Goal: Task Accomplishment & Management: Manage account settings

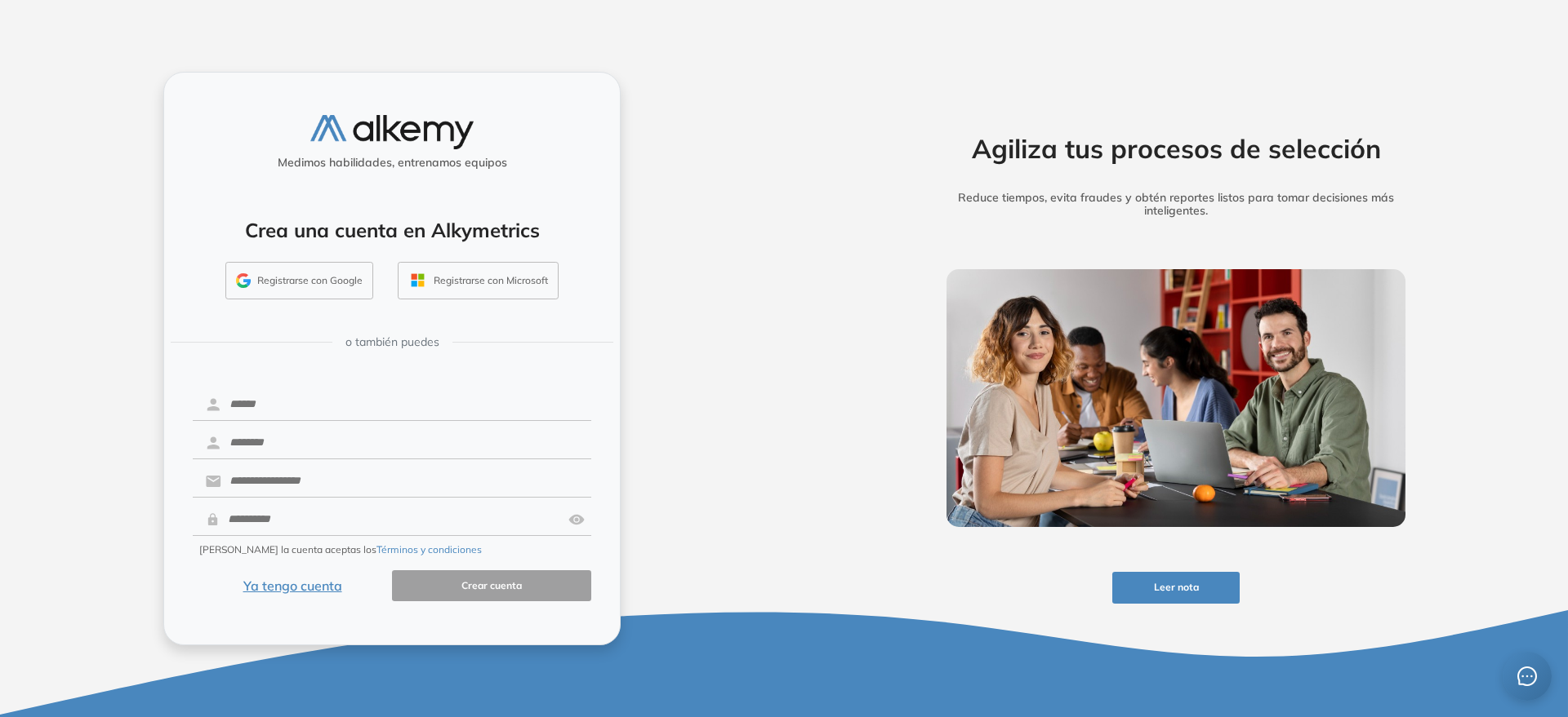
click at [330, 588] on button "Ya tengo cuenta" at bounding box center [292, 586] width 199 height 32
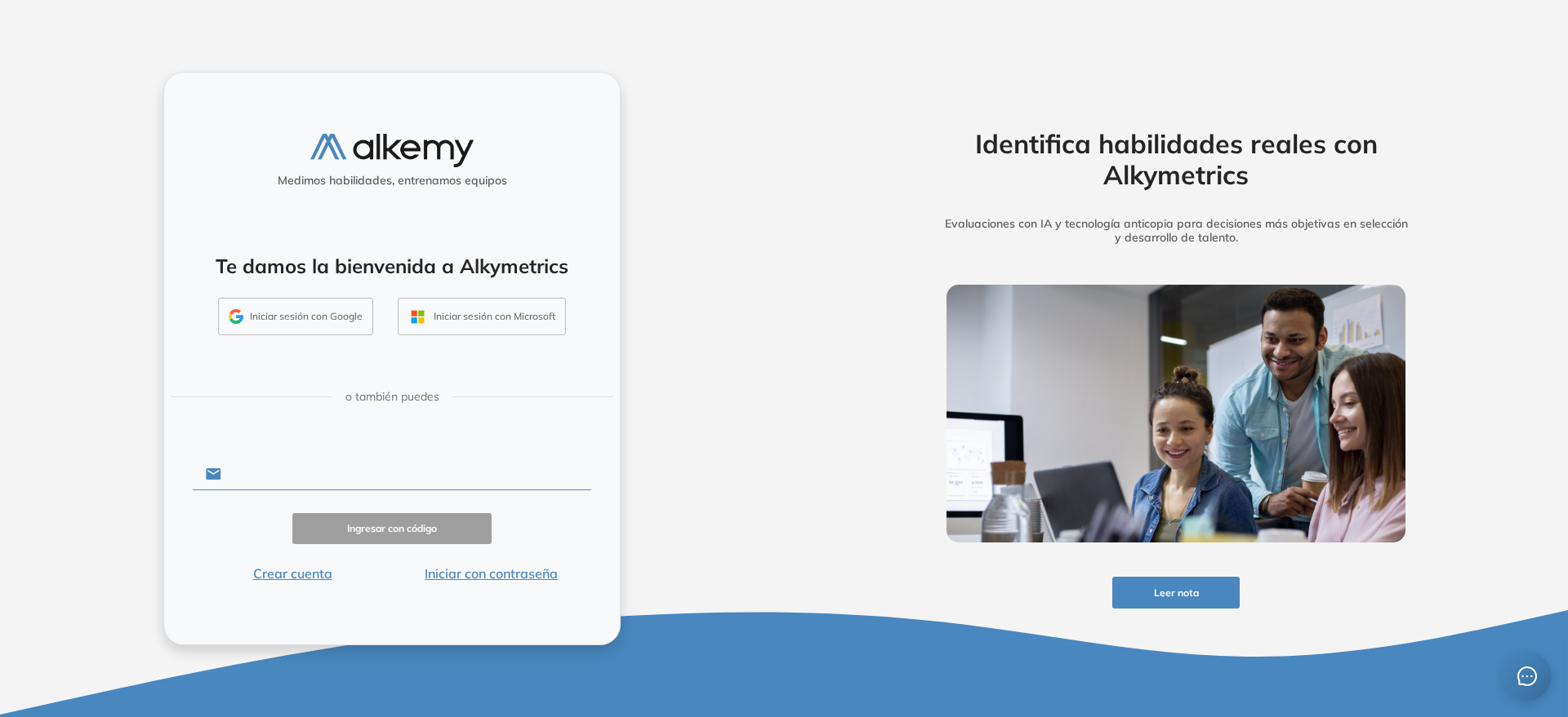
click at [288, 471] on input "text" at bounding box center [405, 474] width 370 height 31
type input "**********"
click at [483, 587] on div "**********" at bounding box center [392, 358] width 457 height 574
click at [473, 570] on button "Iniciar con contraseña" at bounding box center [491, 573] width 199 height 19
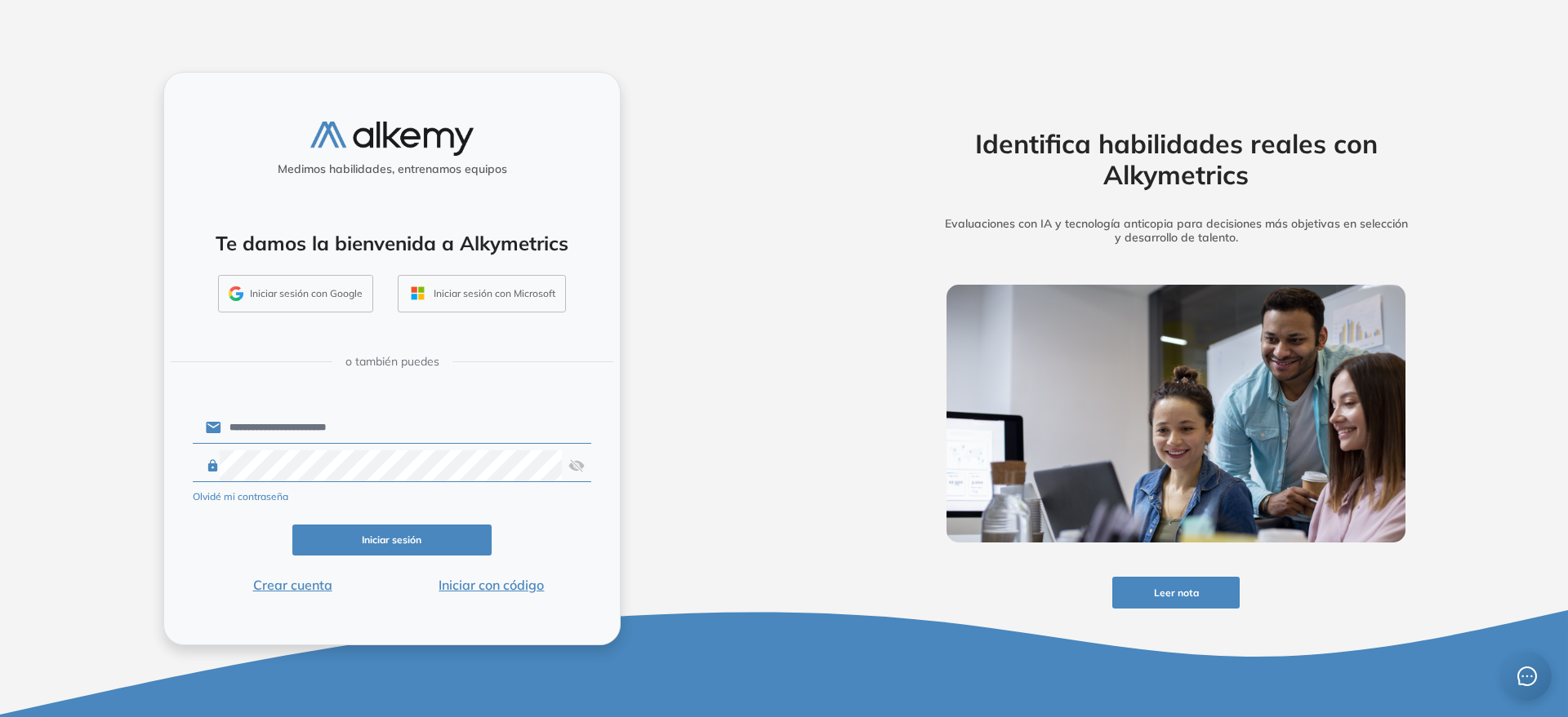
click at [357, 534] on button "Iniciar sesión" at bounding box center [392, 541] width 199 height 32
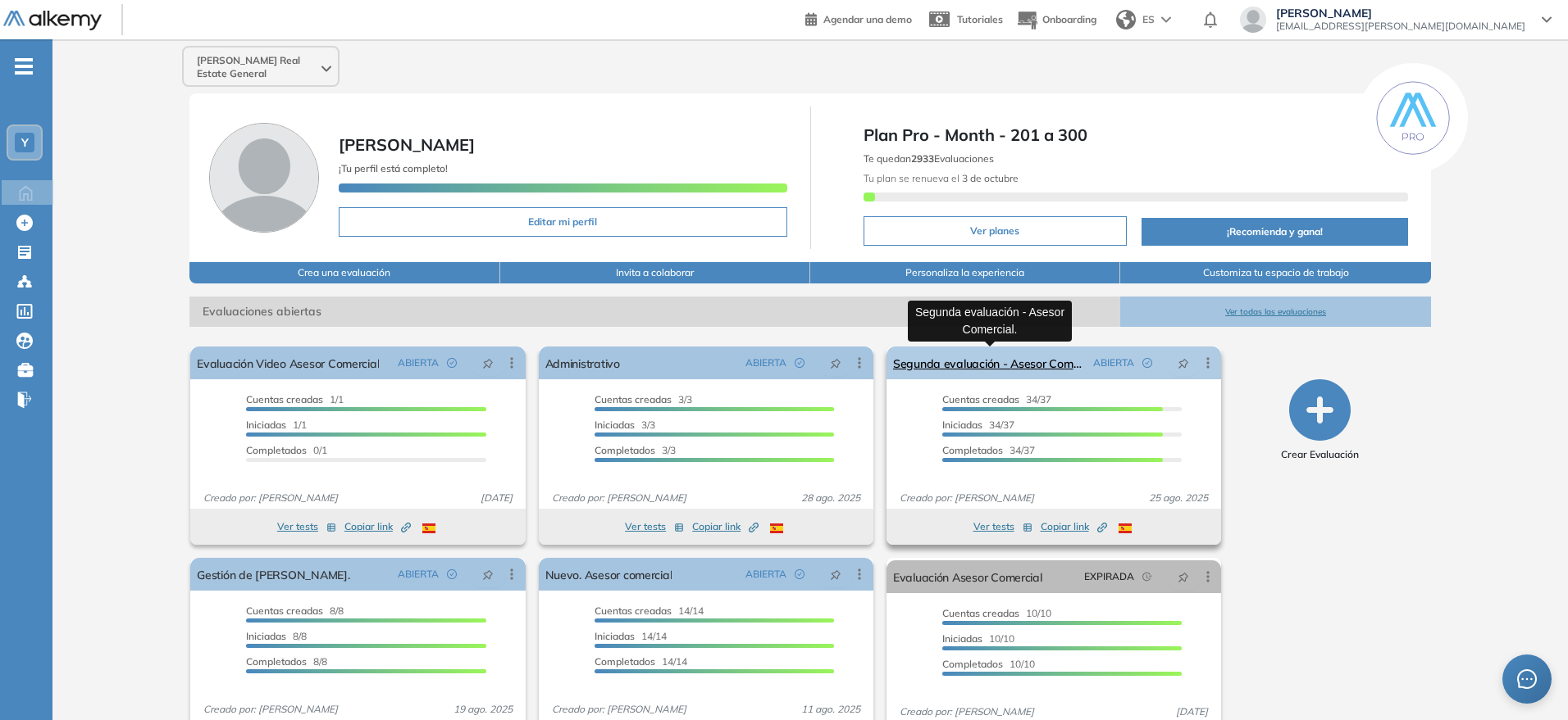
click at [961, 360] on link "Segunda evaluación - Asesor Comercial." at bounding box center [989, 362] width 194 height 33
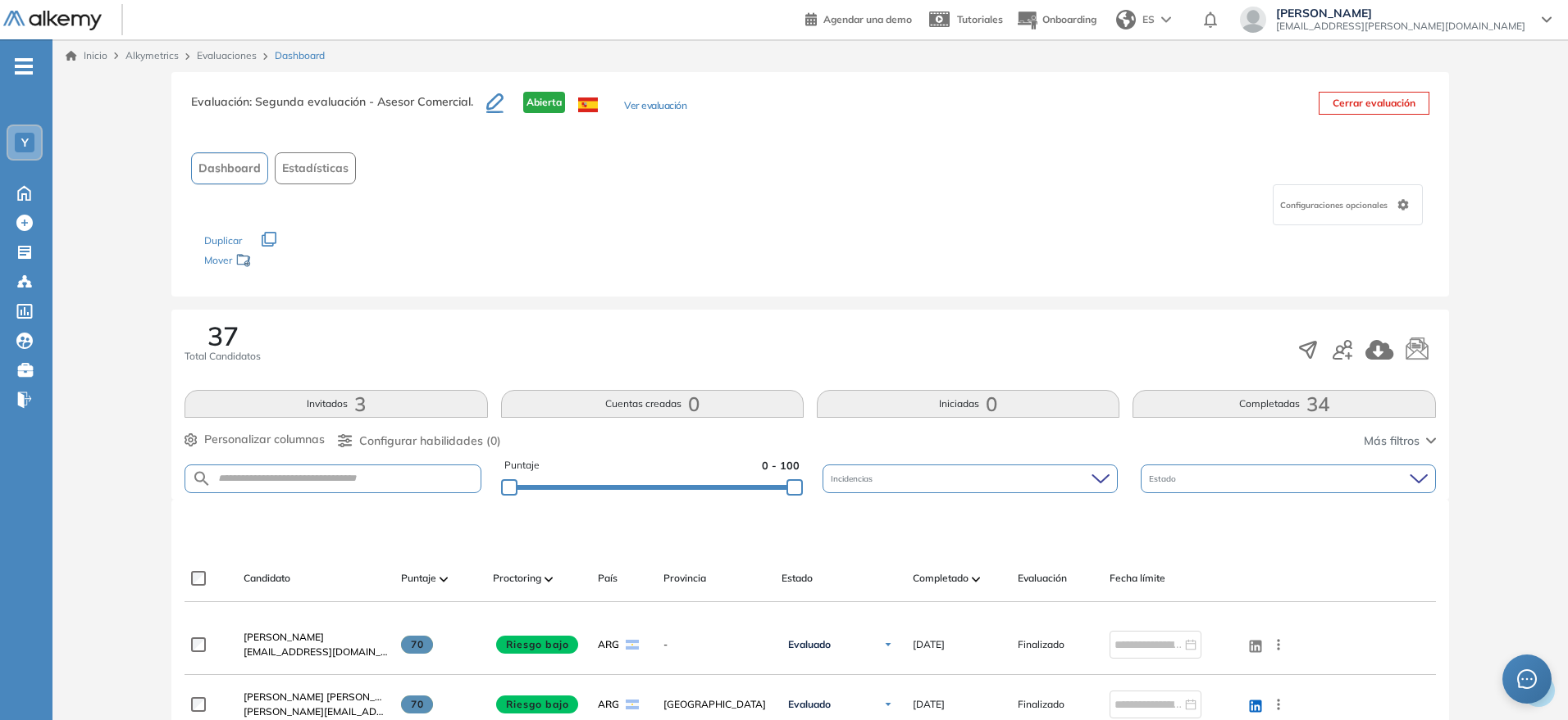
drag, startPoint x: 631, startPoint y: 659, endPoint x: 573, endPoint y: 254, distance: 409.1
click at [99, 54] on link "Inicio" at bounding box center [86, 56] width 42 height 15
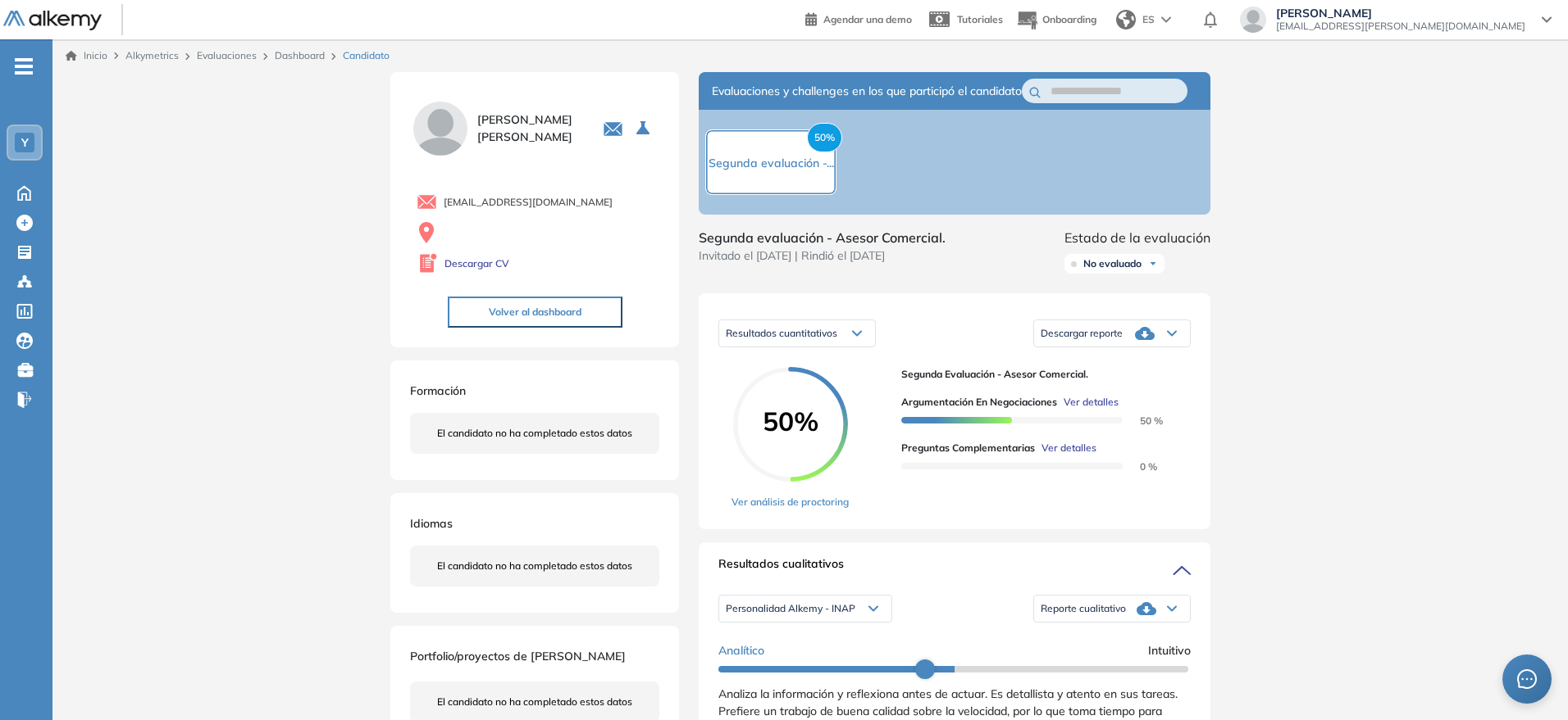
click at [1115, 340] on span "Descargar reporte" at bounding box center [1082, 333] width 82 height 13
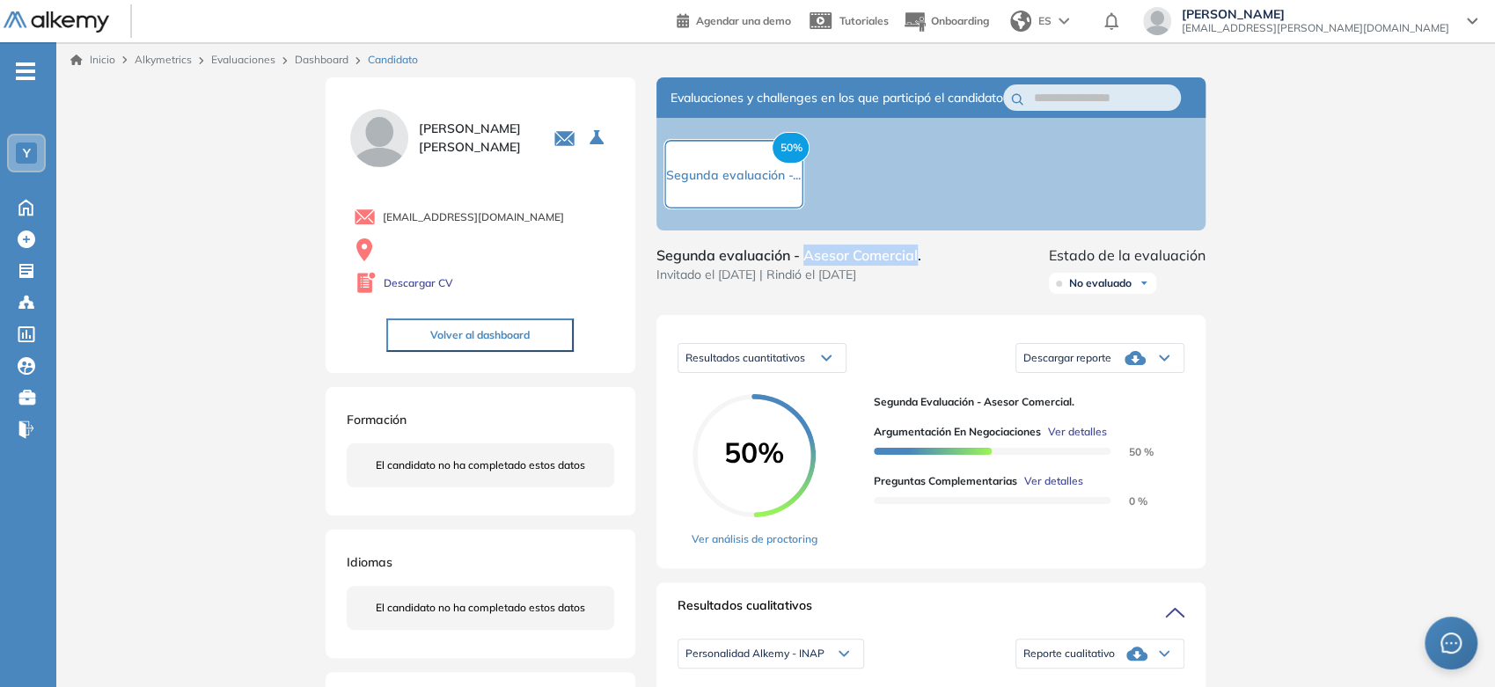
drag, startPoint x: 802, startPoint y: 268, endPoint x: 916, endPoint y: 265, distance: 114.5
click at [916, 265] on span "Segunda evaluación - Asesor Comercial." at bounding box center [788, 255] width 265 height 21
copy span "Asesor Comercial"
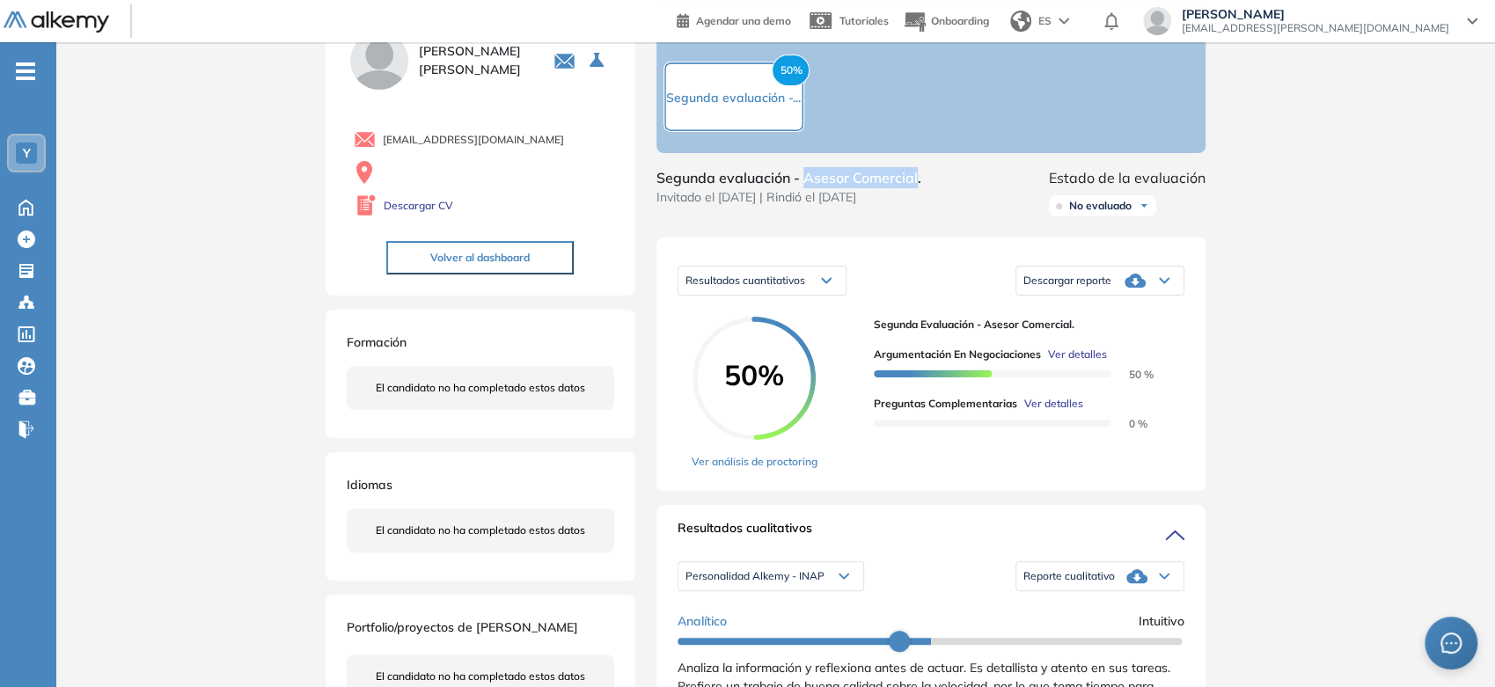
scroll to position [195, 0]
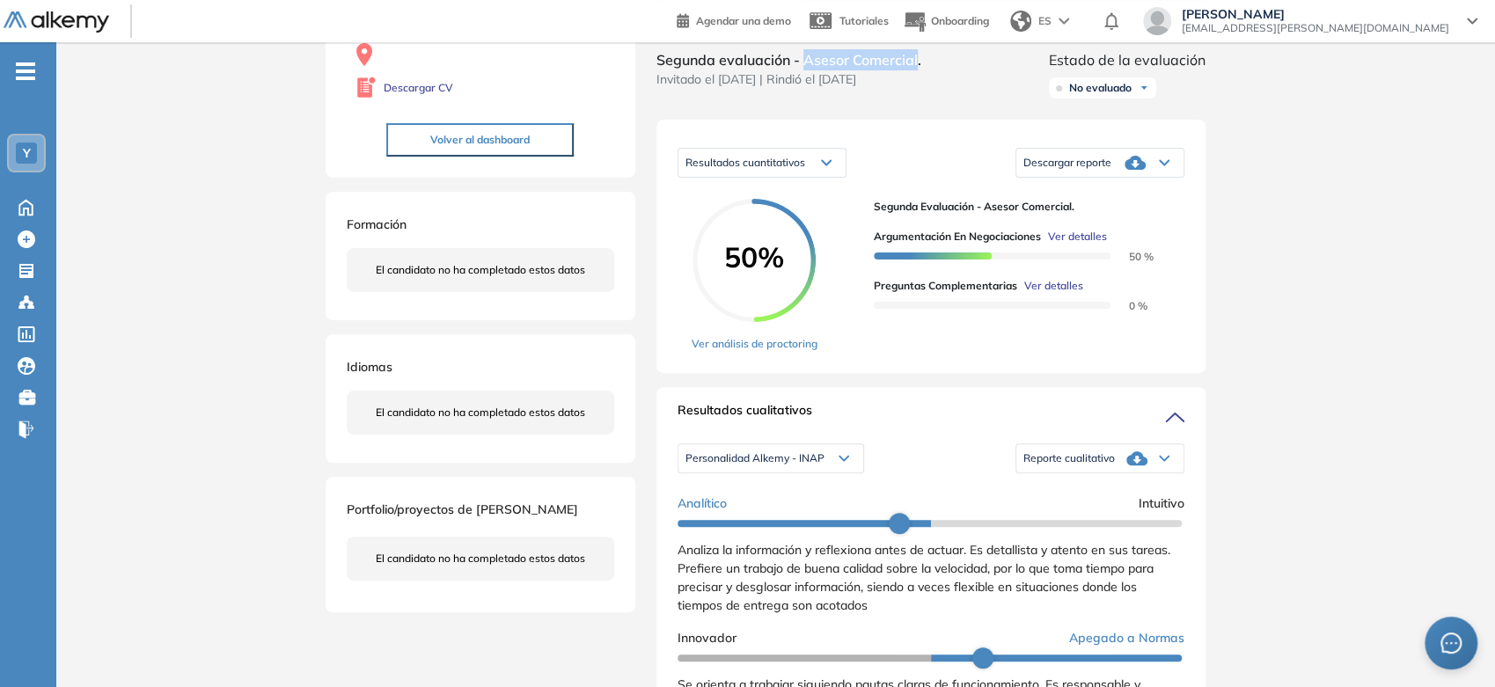
click at [1059, 465] on div "Reporte cualitativo" at bounding box center [1099, 458] width 167 height 35
click at [1039, 500] on li "Reporte con Afinidad AI" at bounding box center [1077, 491] width 107 height 18
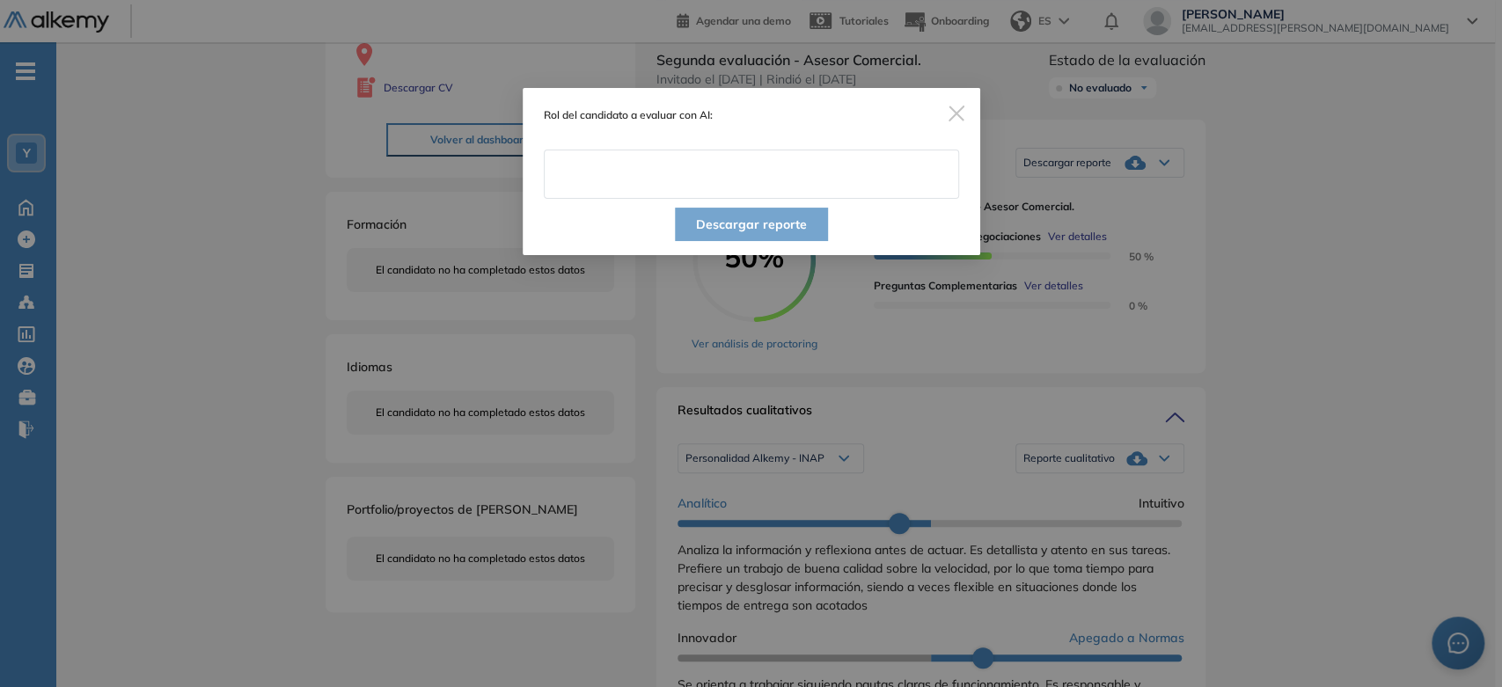
click at [743, 177] on input "text" at bounding box center [751, 174] width 415 height 49
paste input "**********"
type input "**********"
click at [725, 231] on button "Descargar reporte" at bounding box center [751, 224] width 153 height 33
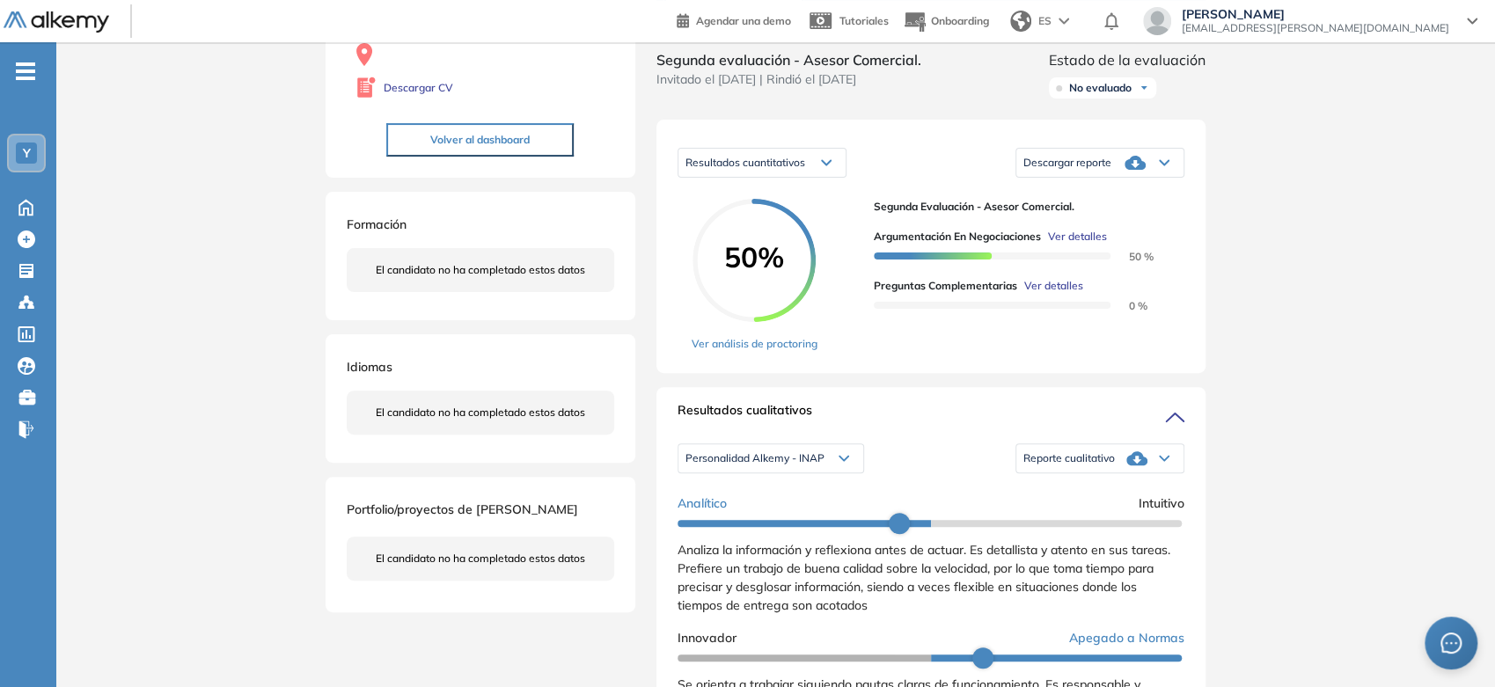
click at [1111, 180] on div "Descargar reporte" at bounding box center [1099, 162] width 167 height 35
click at [1106, 236] on li "Descargar informe resumido" at bounding box center [1089, 227] width 131 height 18
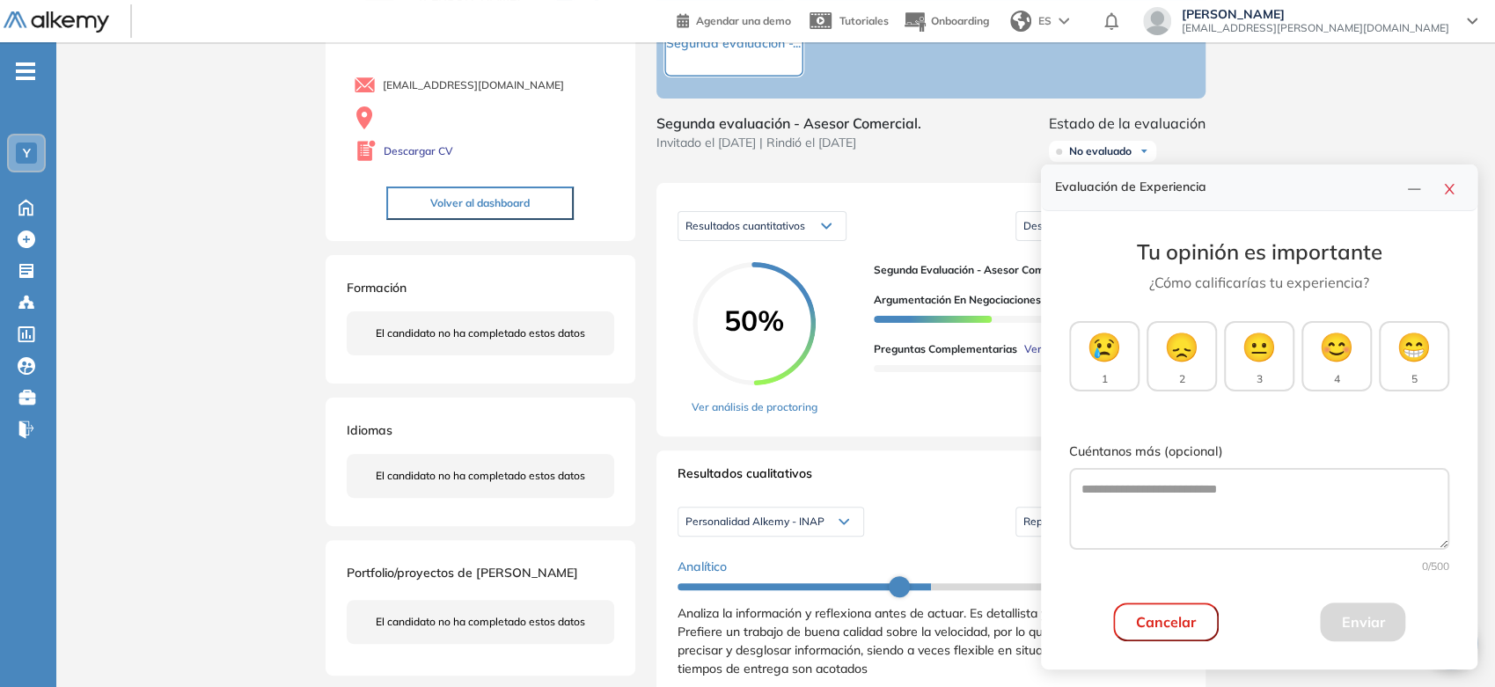
scroll to position [98, 0]
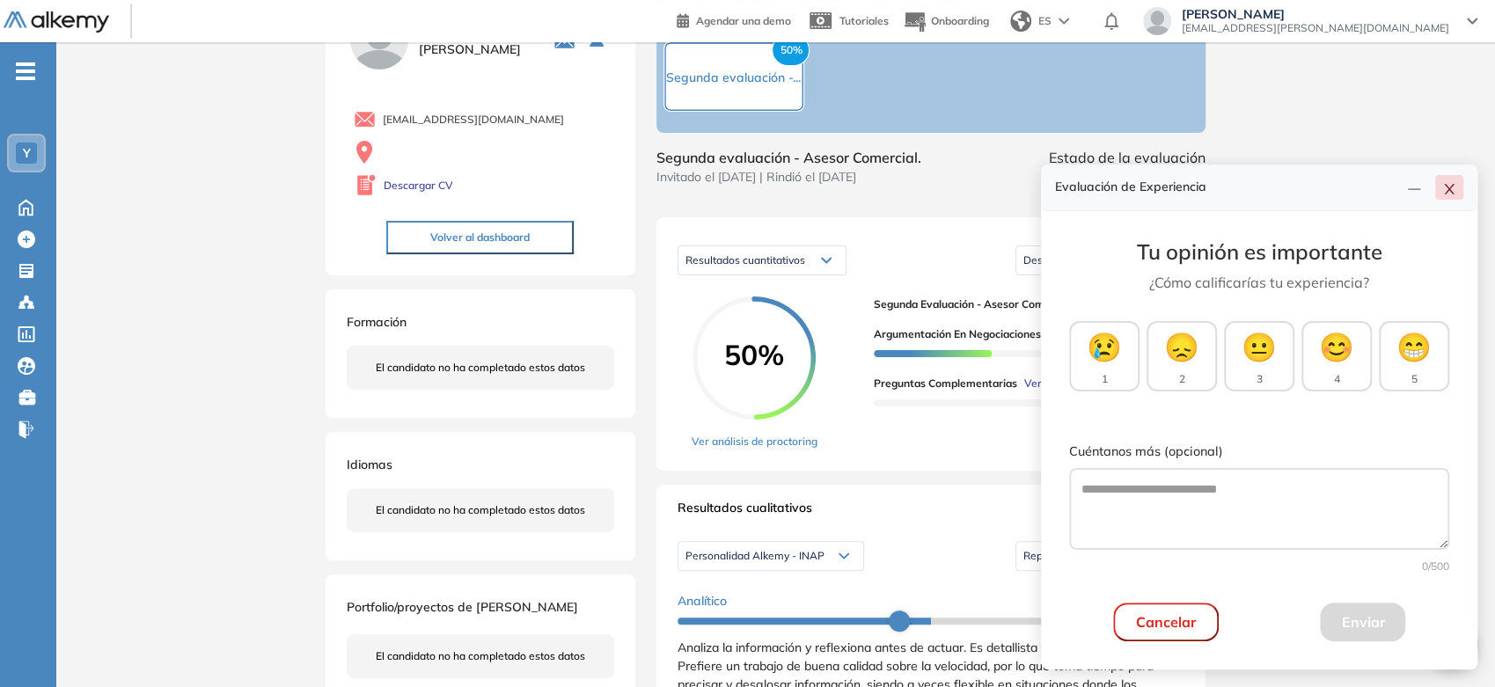
click at [1455, 188] on icon "close" at bounding box center [1449, 189] width 14 height 14
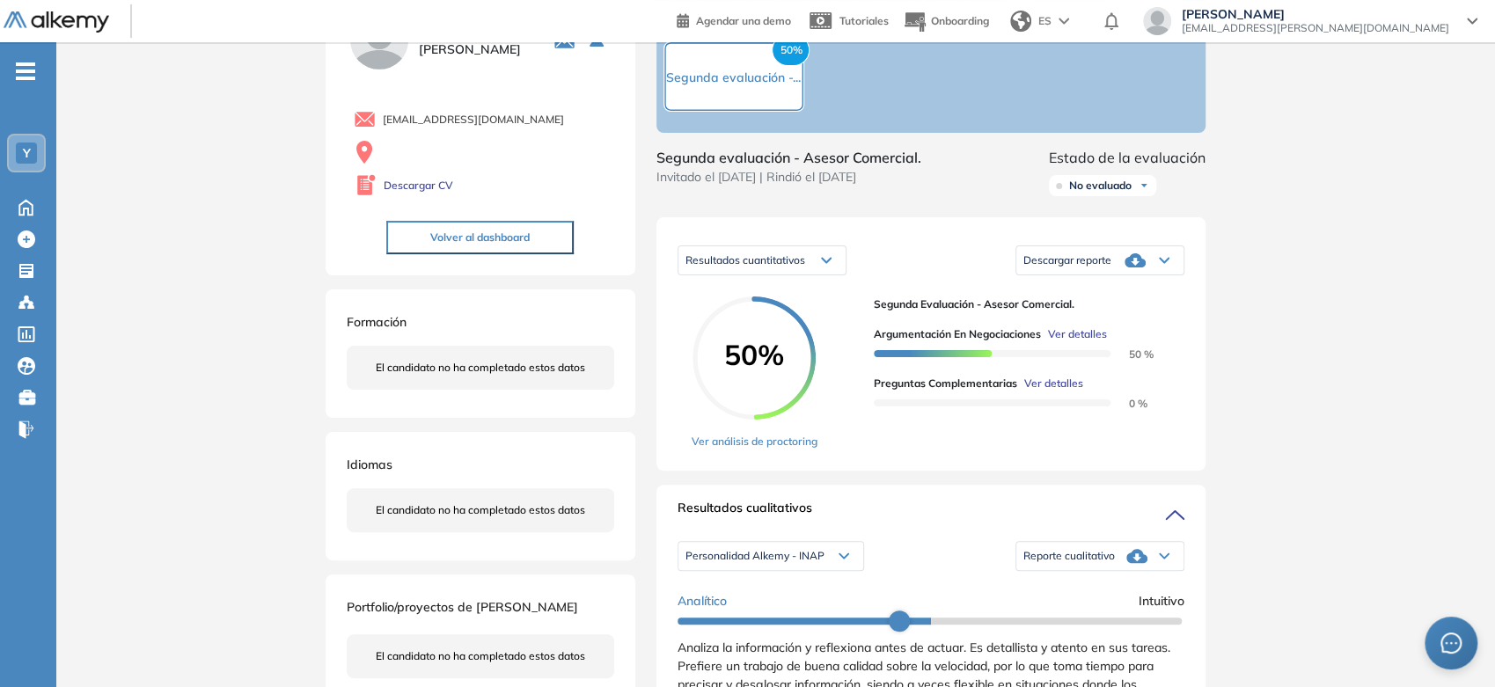
click at [1137, 196] on div "No evaluado" at bounding box center [1102, 185] width 107 height 21
click at [1091, 260] on li "Evaluado" at bounding box center [1090, 252] width 41 height 18
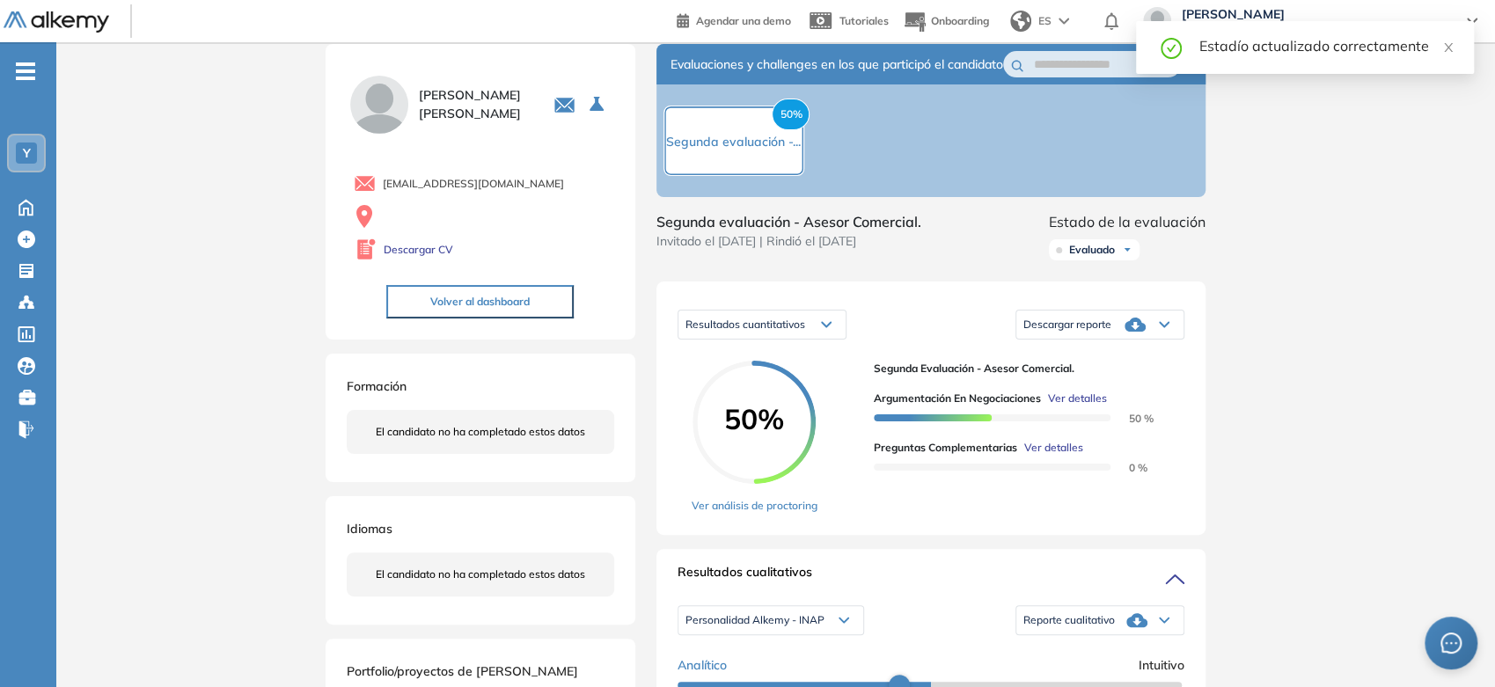
scroll to position [0, 0]
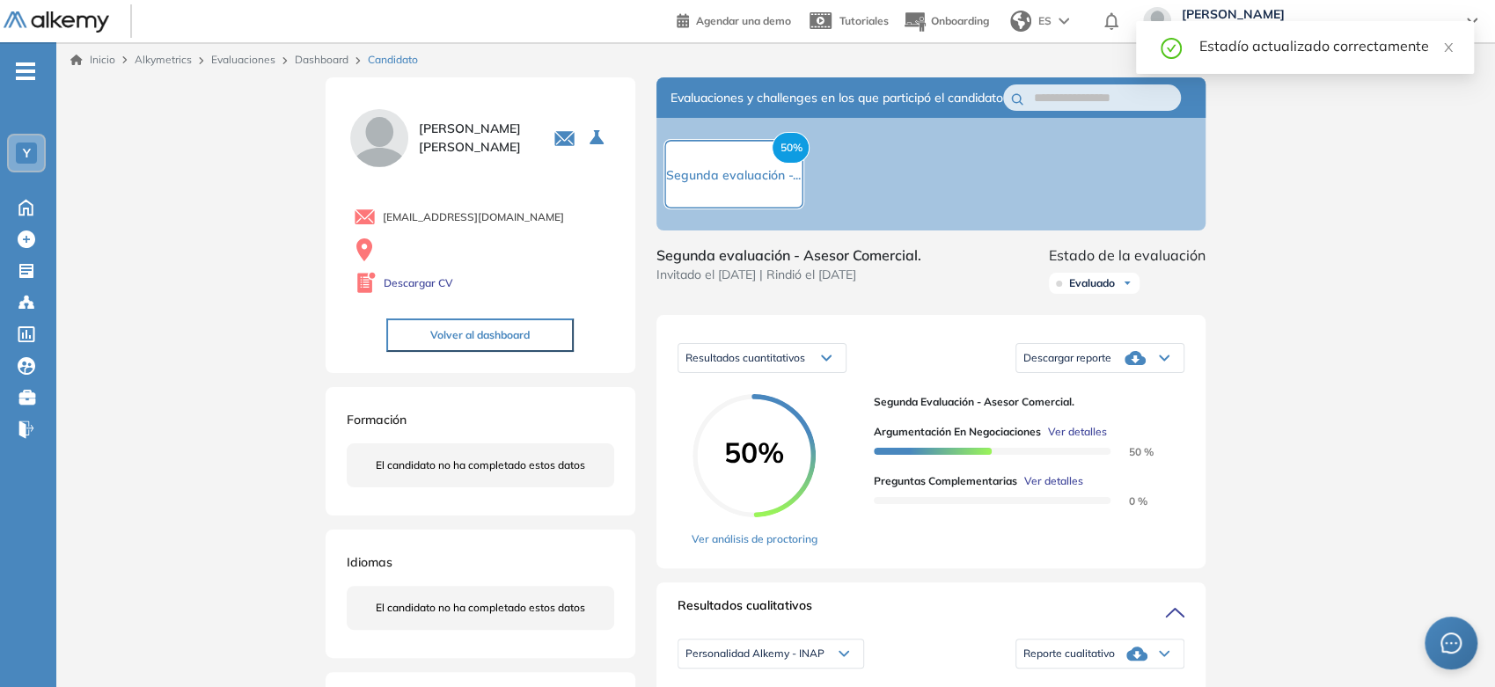
click at [116, 58] on div "Inicio Alkymetrics Evaluaciones Dashboard Candidato" at bounding box center [775, 60] width 1411 height 16
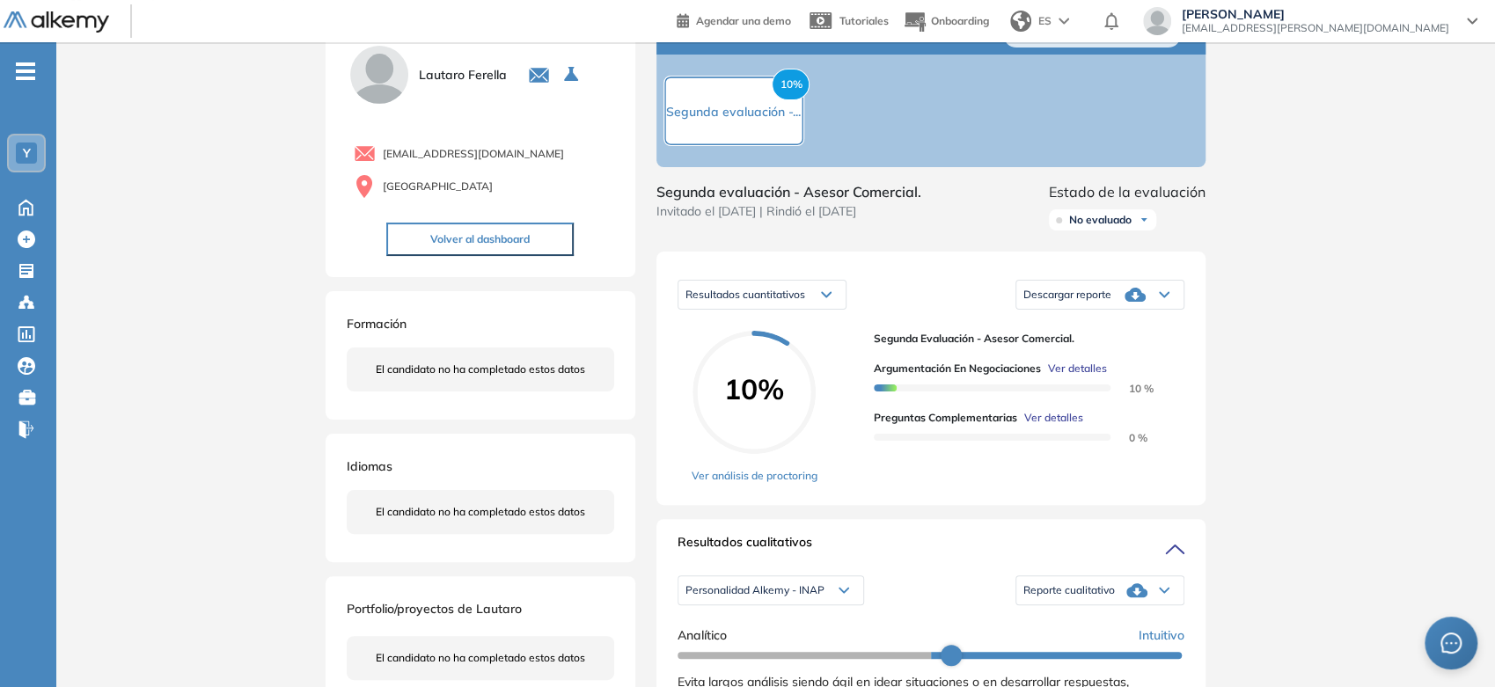
scroll to position [98, 0]
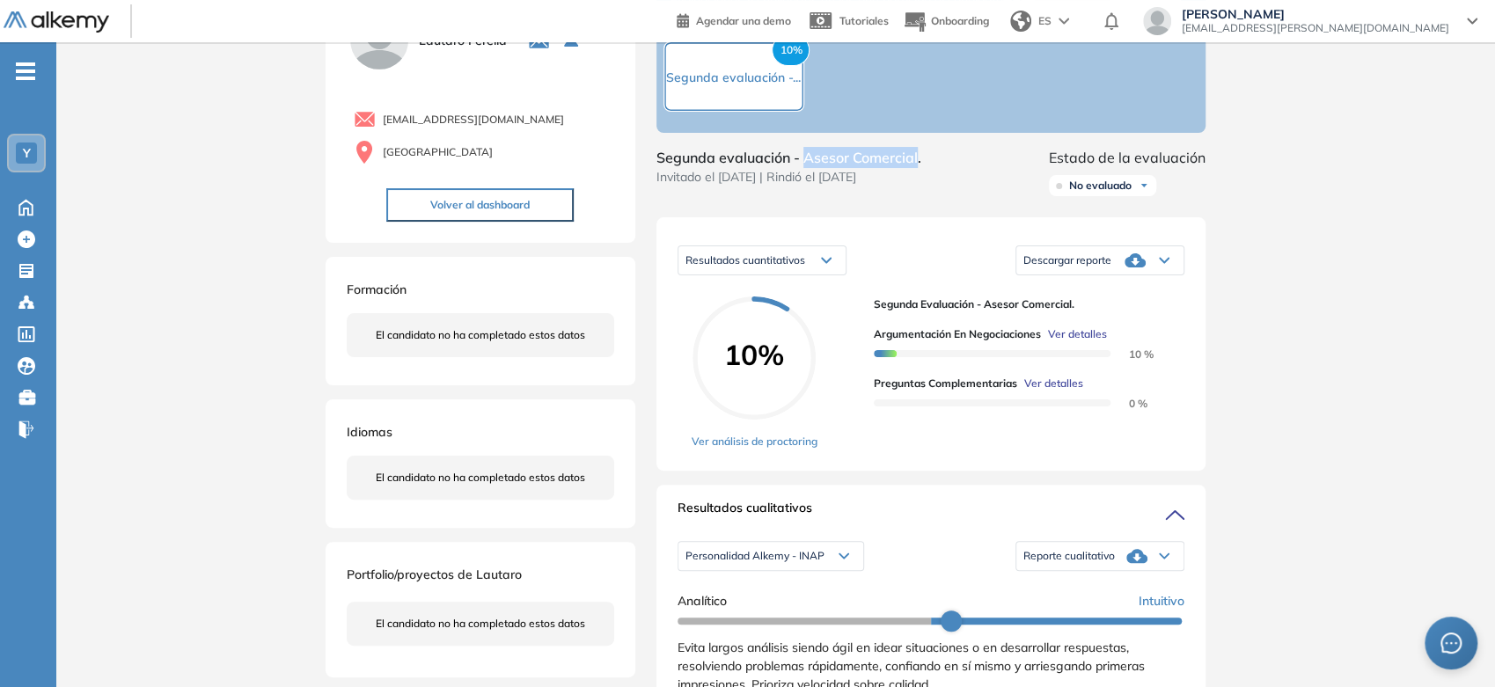
drag, startPoint x: 807, startPoint y: 174, endPoint x: 916, endPoint y: 177, distance: 109.1
click at [916, 168] on span "Segunda evaluación - Asesor Comercial." at bounding box center [788, 157] width 265 height 21
copy span "Asesor Comercial"
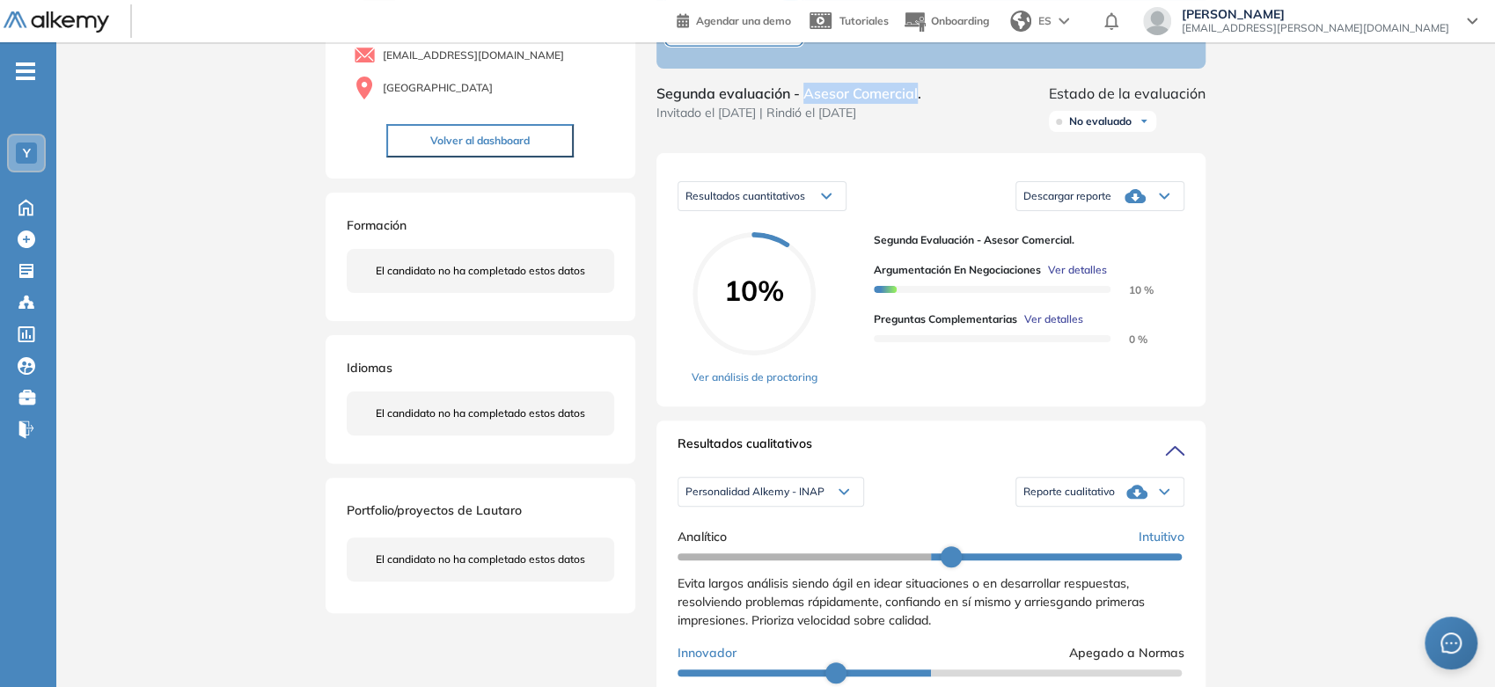
scroll to position [195, 0]
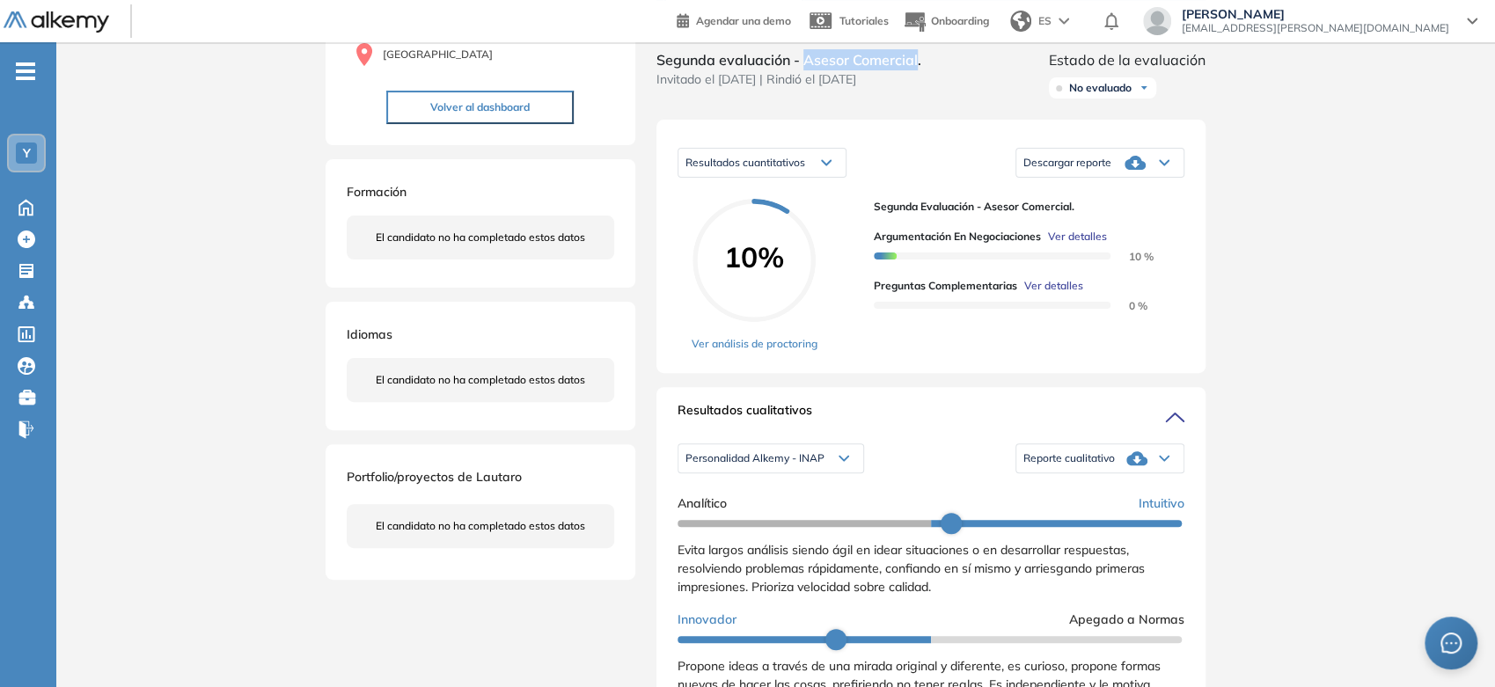
click at [1044, 466] on span "Reporte cualitativo" at bounding box center [1069, 458] width 92 height 14
click at [1041, 500] on li "Reporte con Afinidad AI" at bounding box center [1077, 491] width 107 height 18
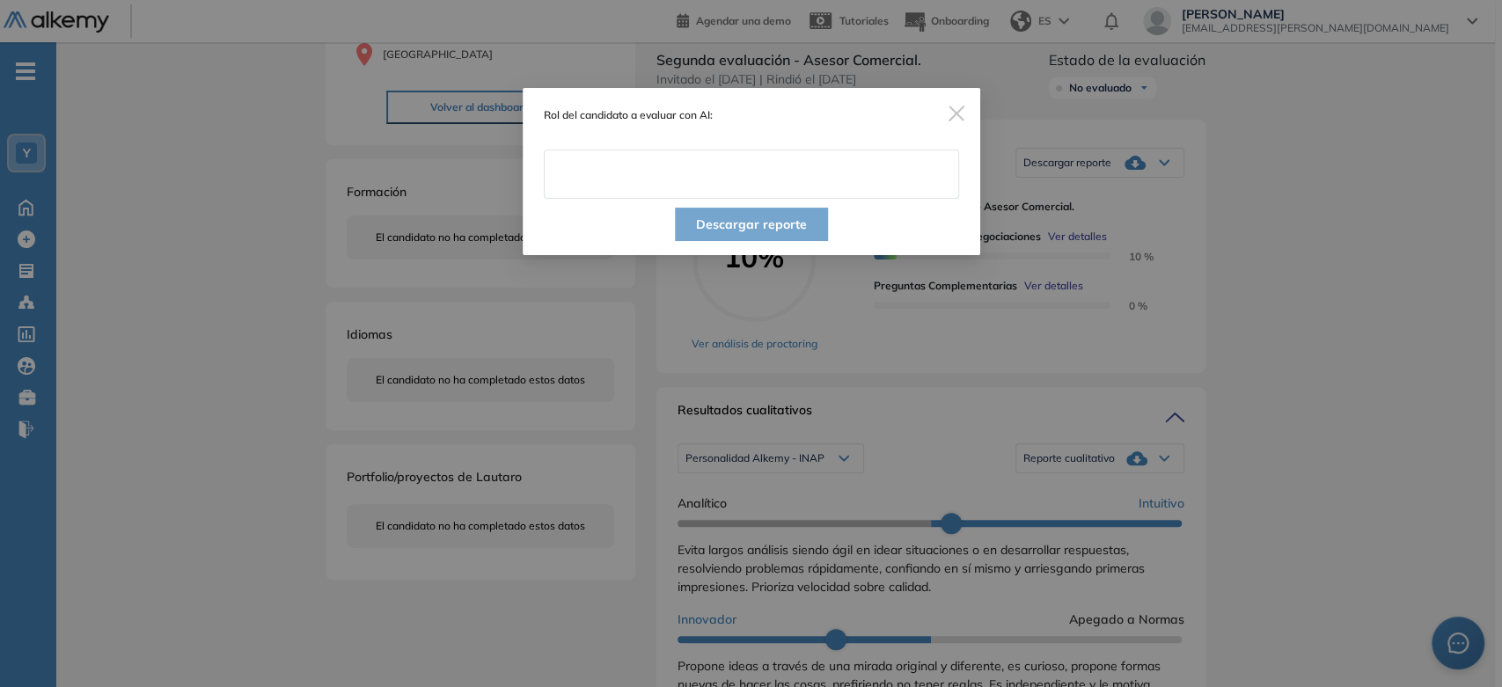
click at [793, 198] on input "text" at bounding box center [751, 174] width 415 height 49
paste input "**********"
type input "**********"
click at [749, 229] on button "Descargar reporte" at bounding box center [751, 224] width 153 height 33
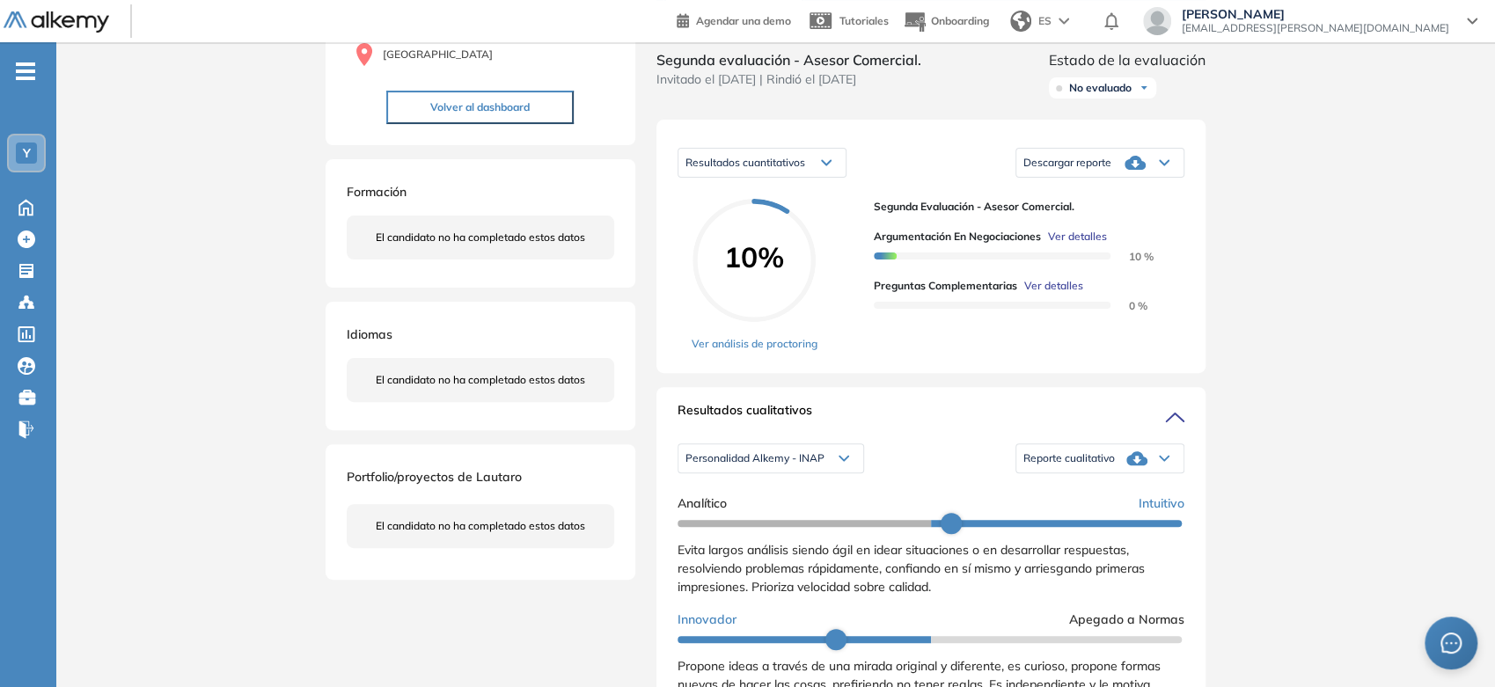
click at [1080, 170] on span "Descargar reporte" at bounding box center [1067, 163] width 88 height 14
click at [1105, 236] on li "Descargar informe resumido" at bounding box center [1089, 227] width 131 height 18
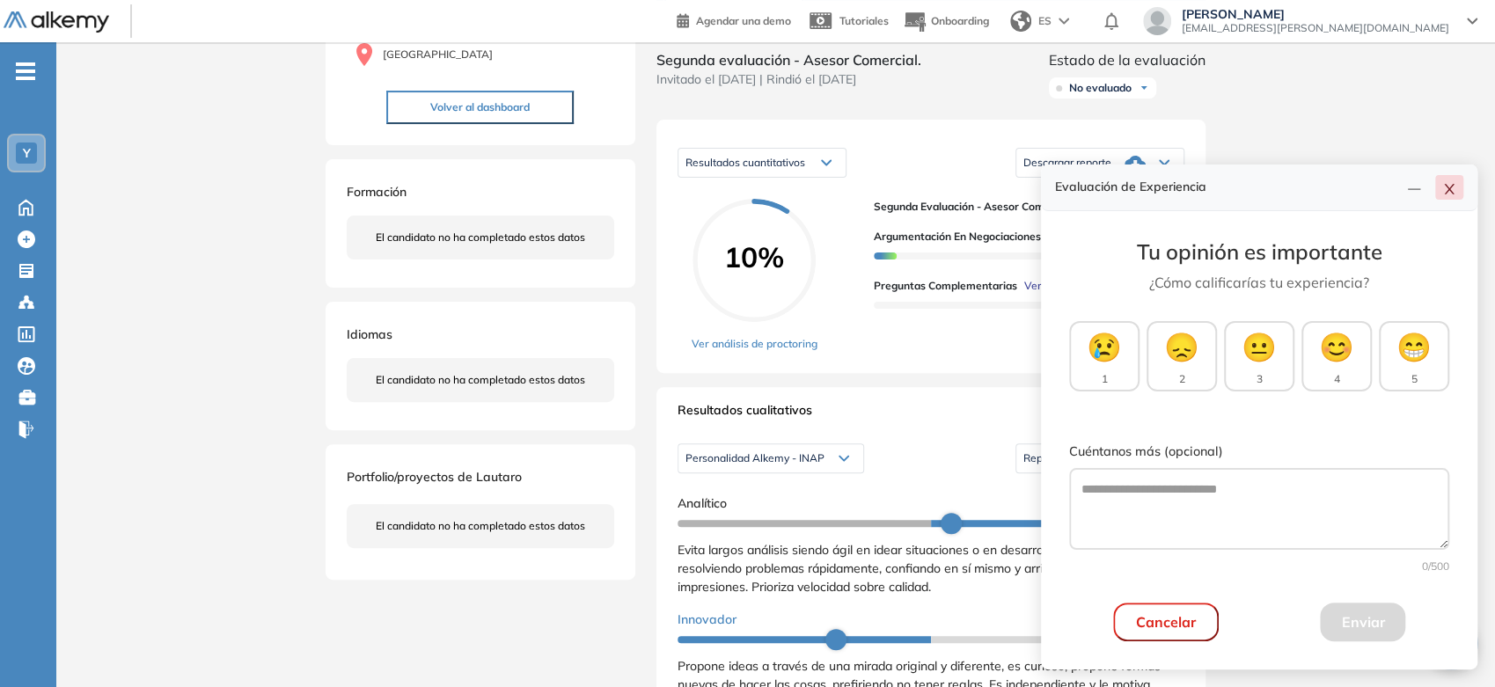
click at [1448, 193] on icon "close" at bounding box center [1449, 189] width 14 height 14
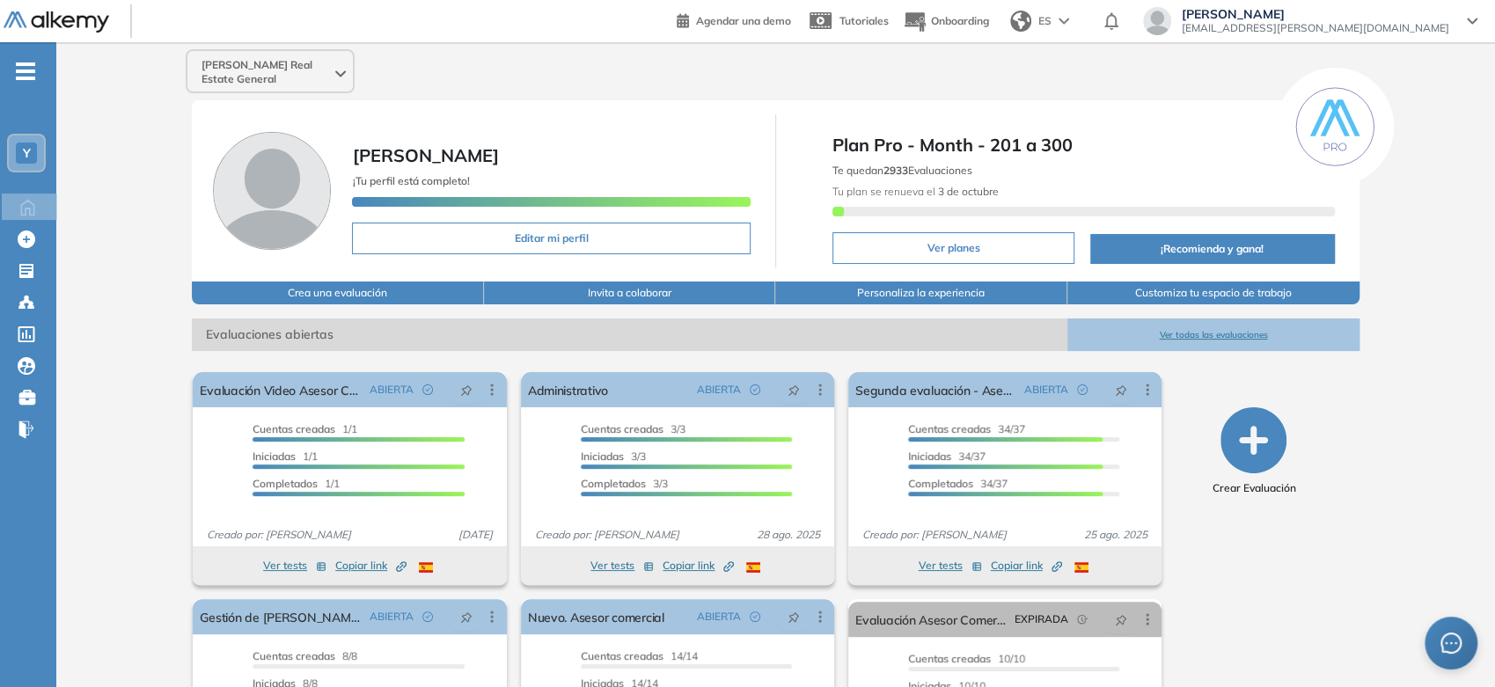
click at [37, 66] on div "- Y Home Home Crear Evaluación Crear Evaluación Evaluaciones Evaluaciones Candi…" at bounding box center [28, 385] width 56 height 687
click at [35, 66] on span "-" at bounding box center [25, 69] width 19 height 14
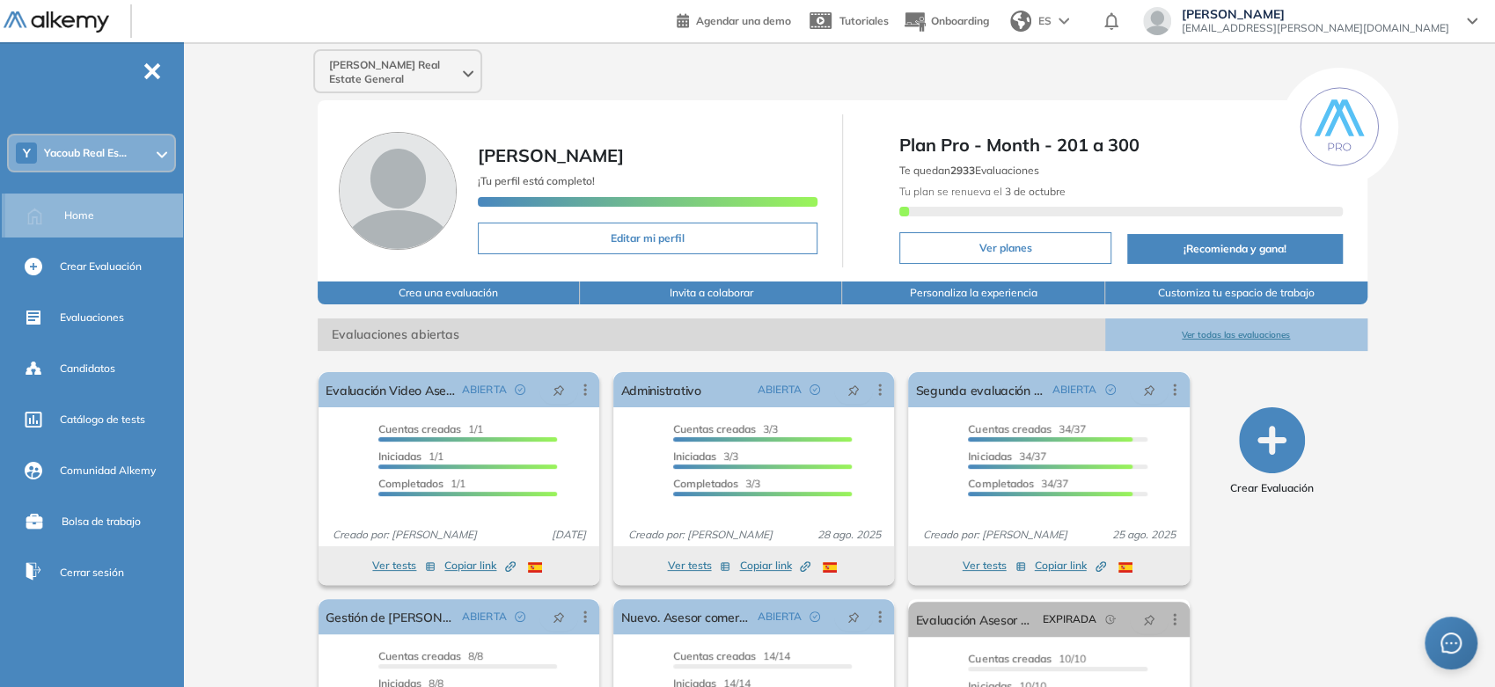
click at [79, 211] on span "Home" at bounding box center [79, 216] width 30 height 16
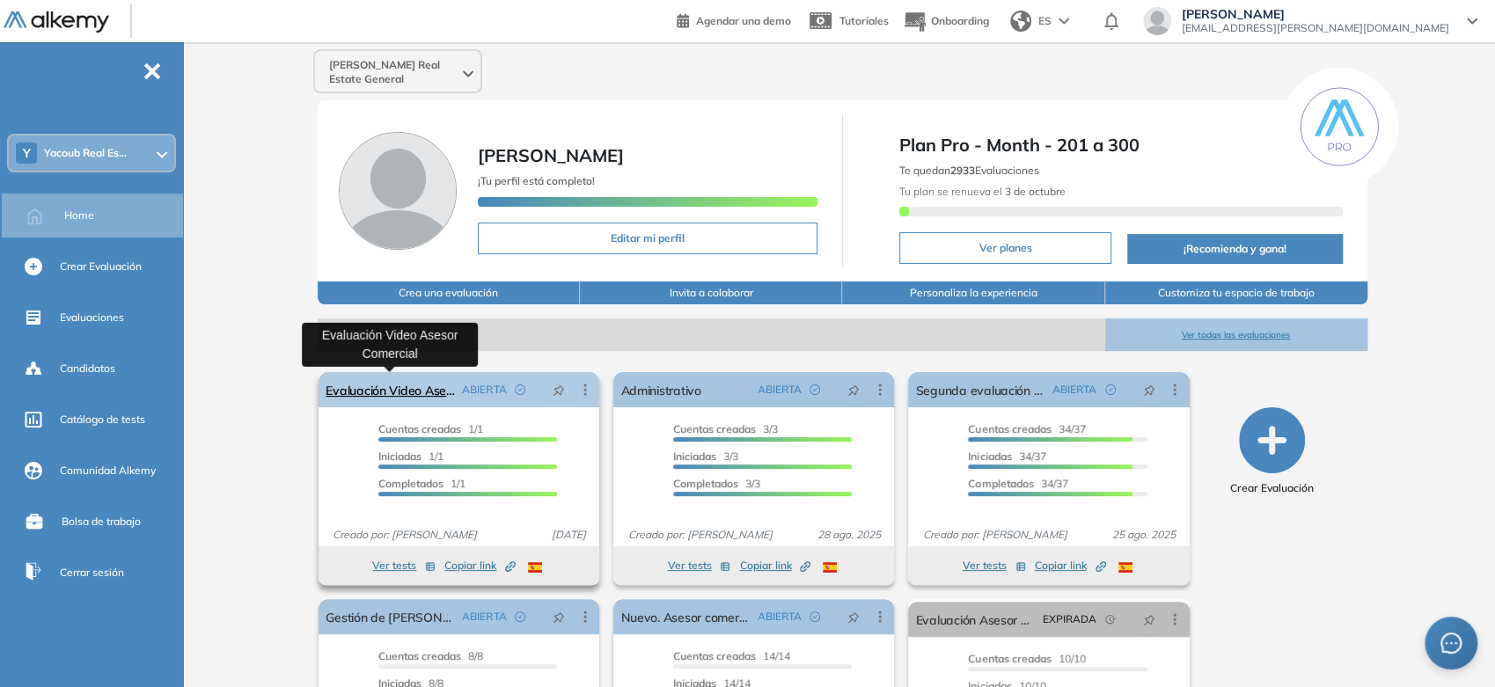
click at [413, 391] on link "Evaluación Video Asesor Comercial" at bounding box center [390, 389] width 129 height 35
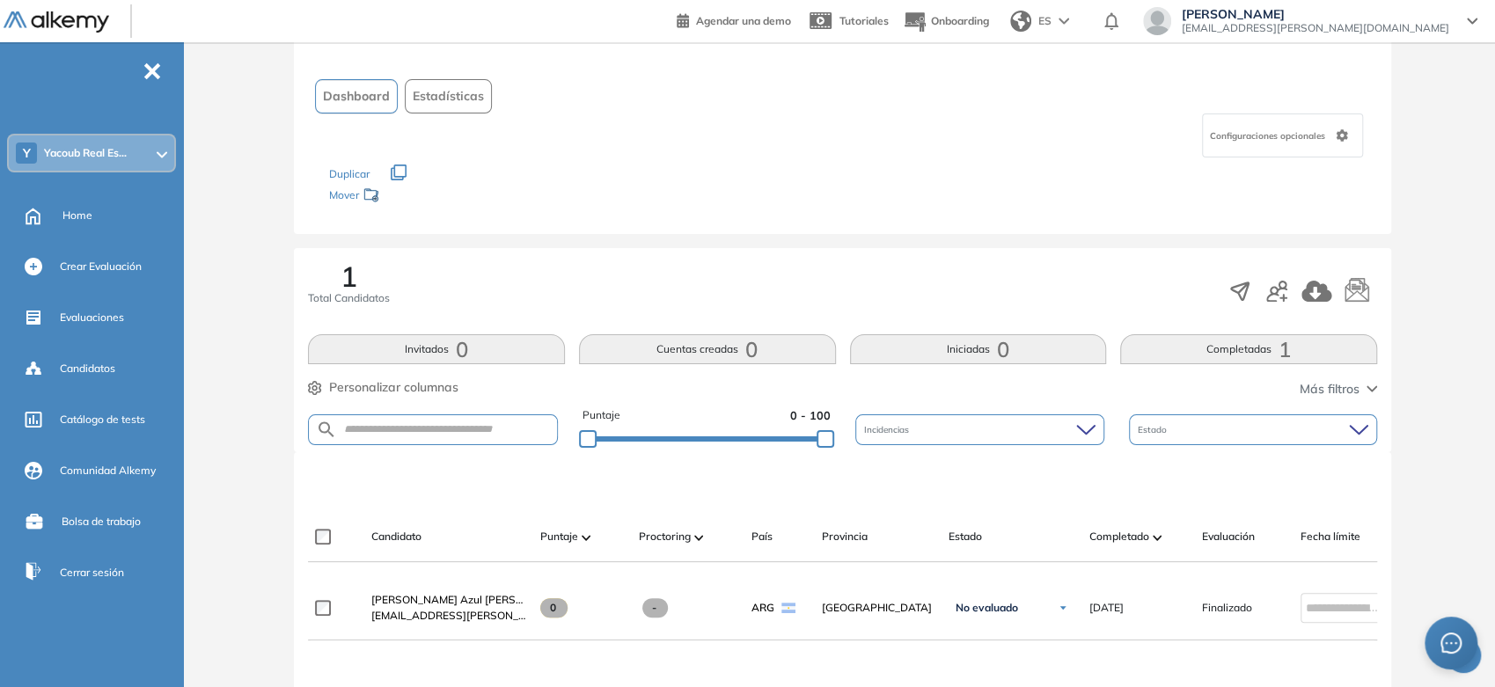
scroll to position [293, 0]
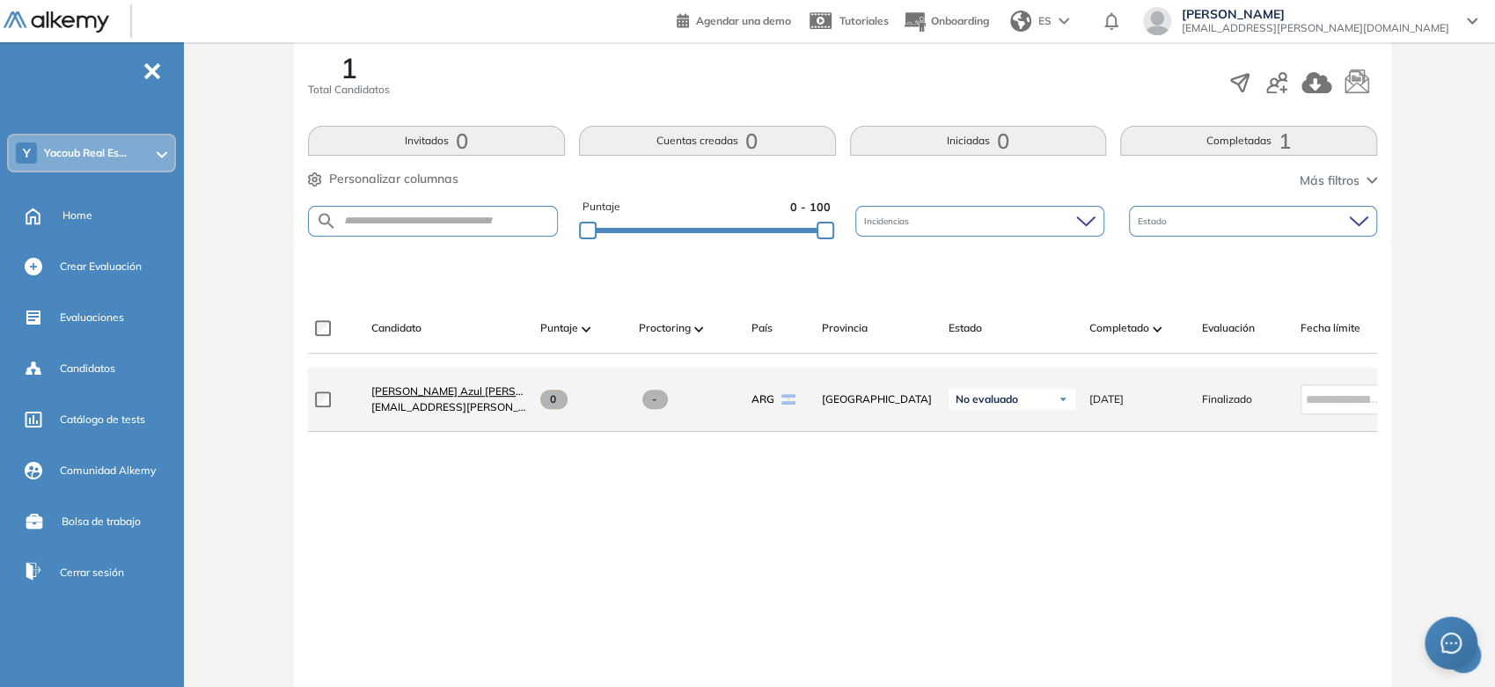
click at [378, 394] on span "[PERSON_NAME] Azul [PERSON_NAME]" at bounding box center [471, 391] width 200 height 13
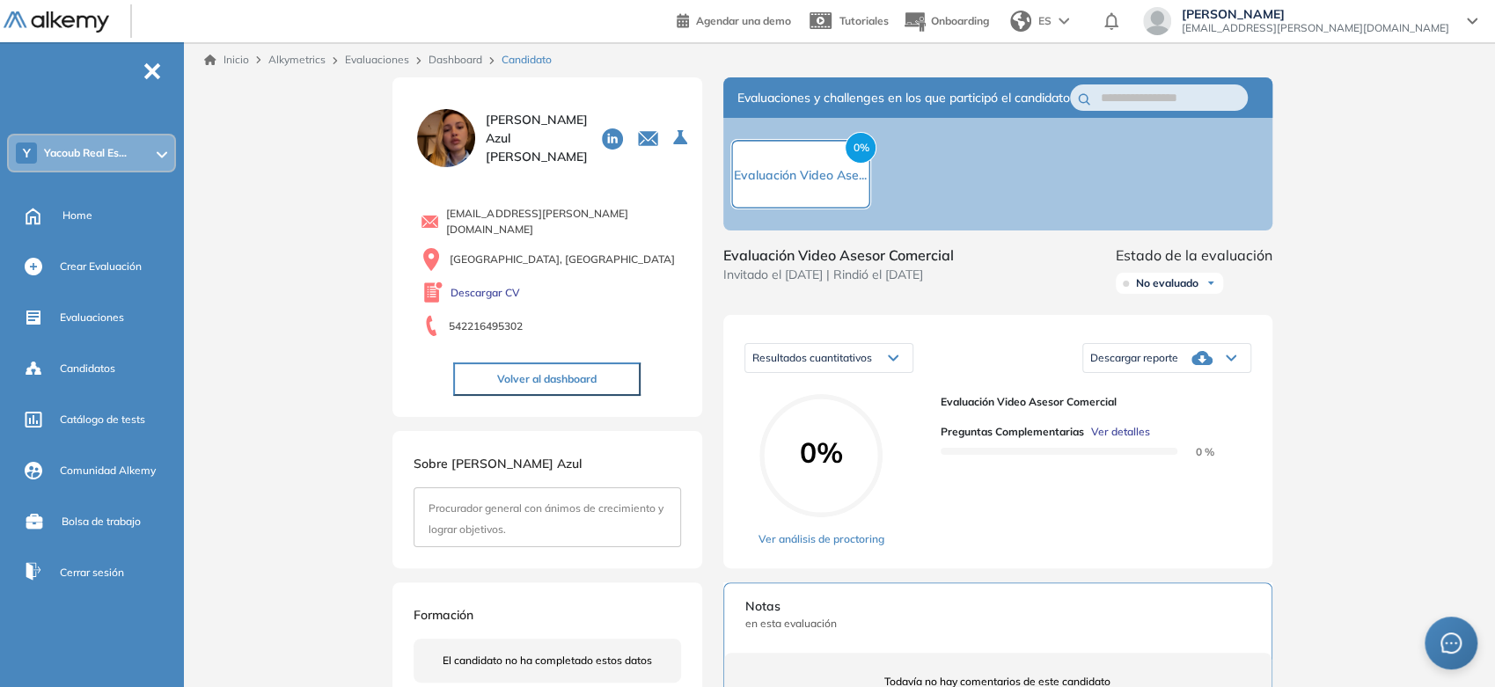
click at [1119, 440] on span "Ver detalles" at bounding box center [1120, 432] width 59 height 16
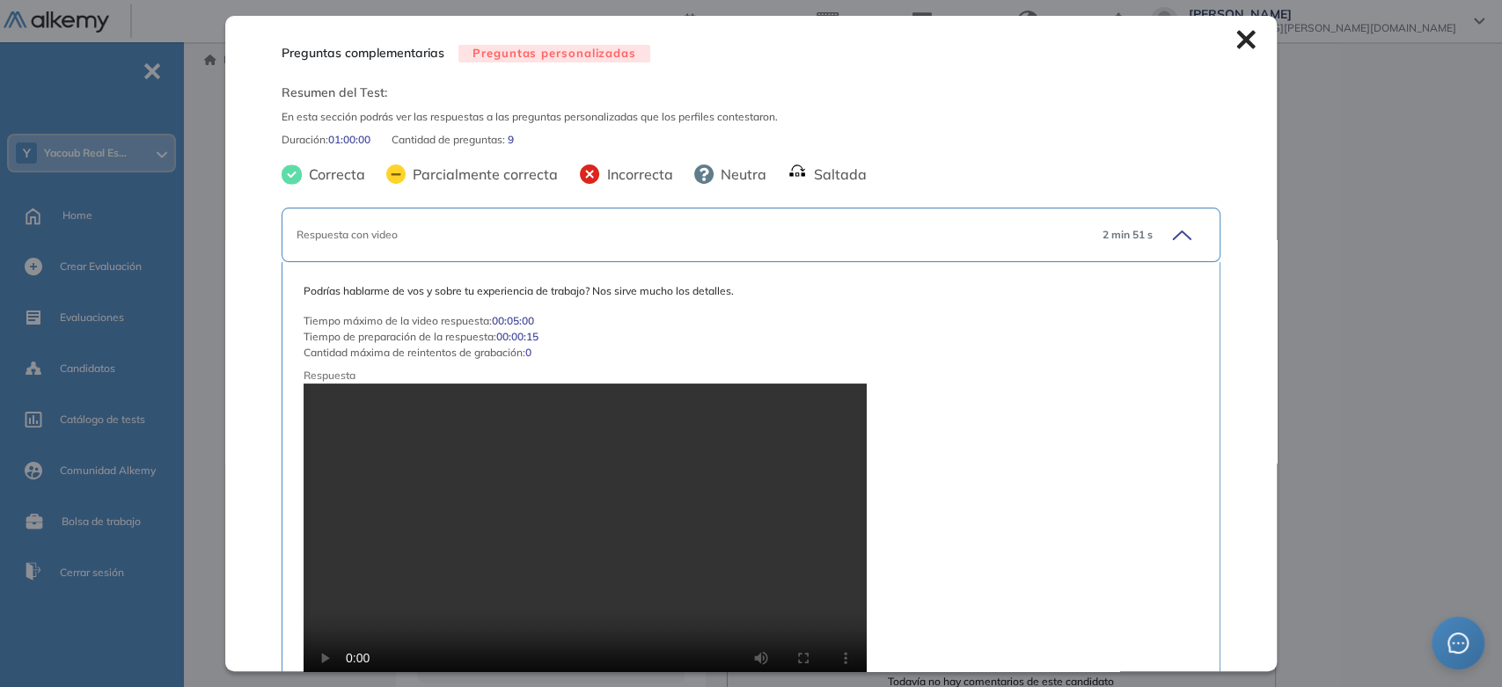
click at [1442, 376] on div "Inicio Alkymetrics Evaluaciones Dashboard Candidato Preguntas complementarias P…" at bounding box center [846, 601] width 1312 height 1119
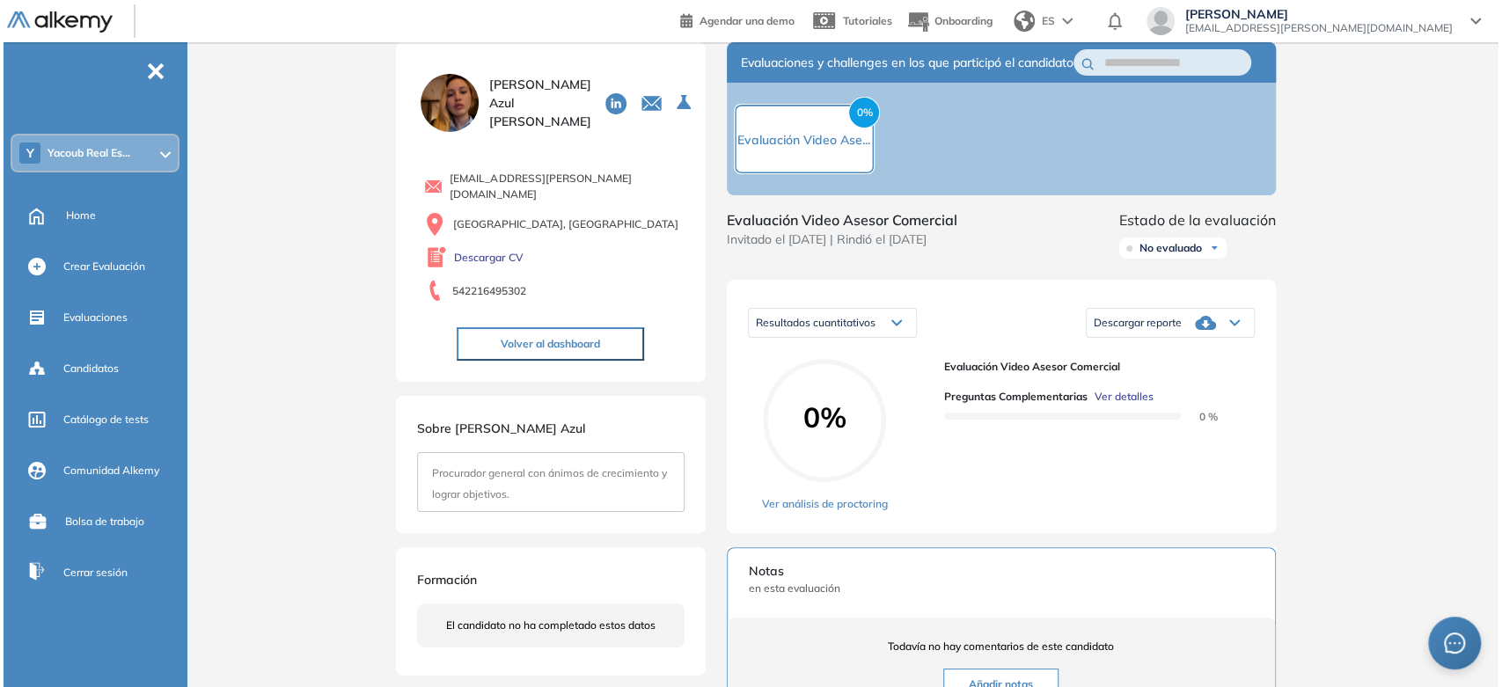
scroll to position [98, 0]
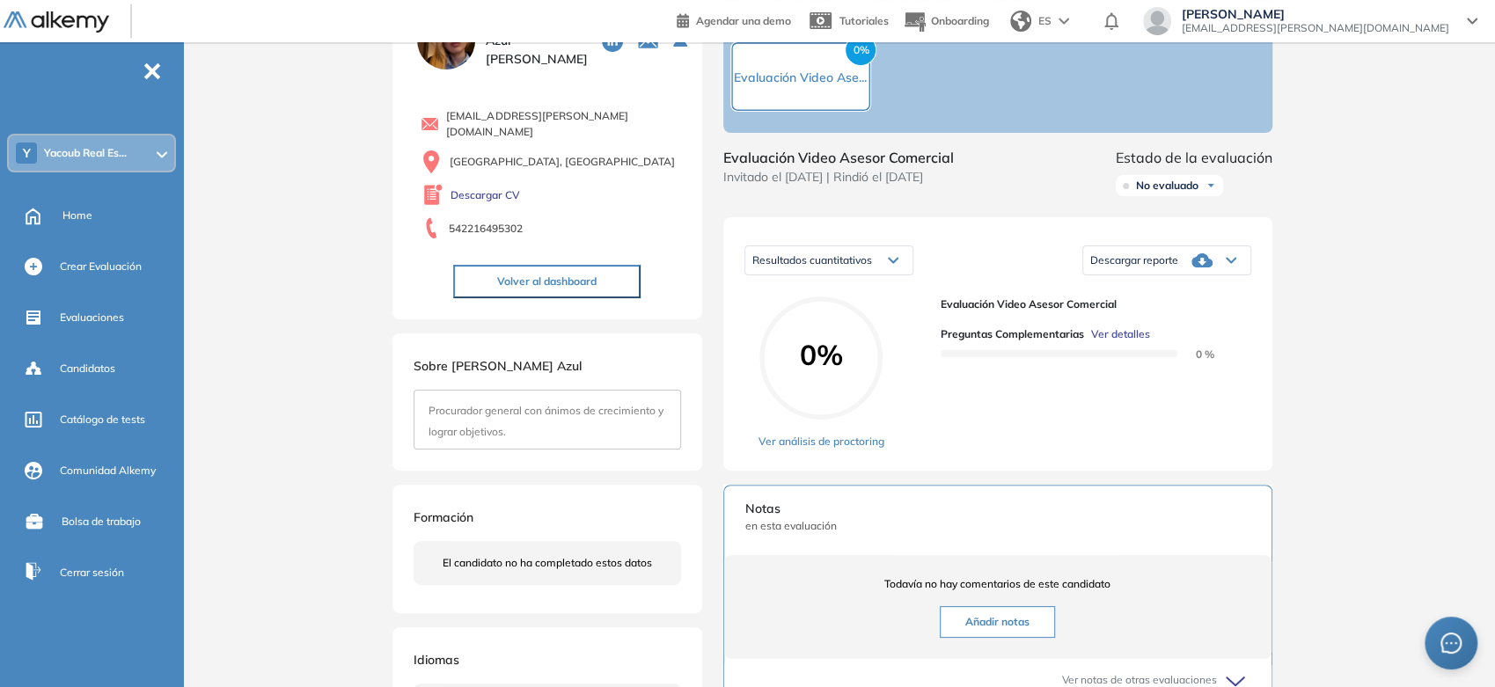
click at [1115, 337] on div "Preguntas complementarias Ver detalles 0 %" at bounding box center [1089, 336] width 297 height 49
click at [1117, 342] on span "Ver detalles" at bounding box center [1120, 334] width 59 height 16
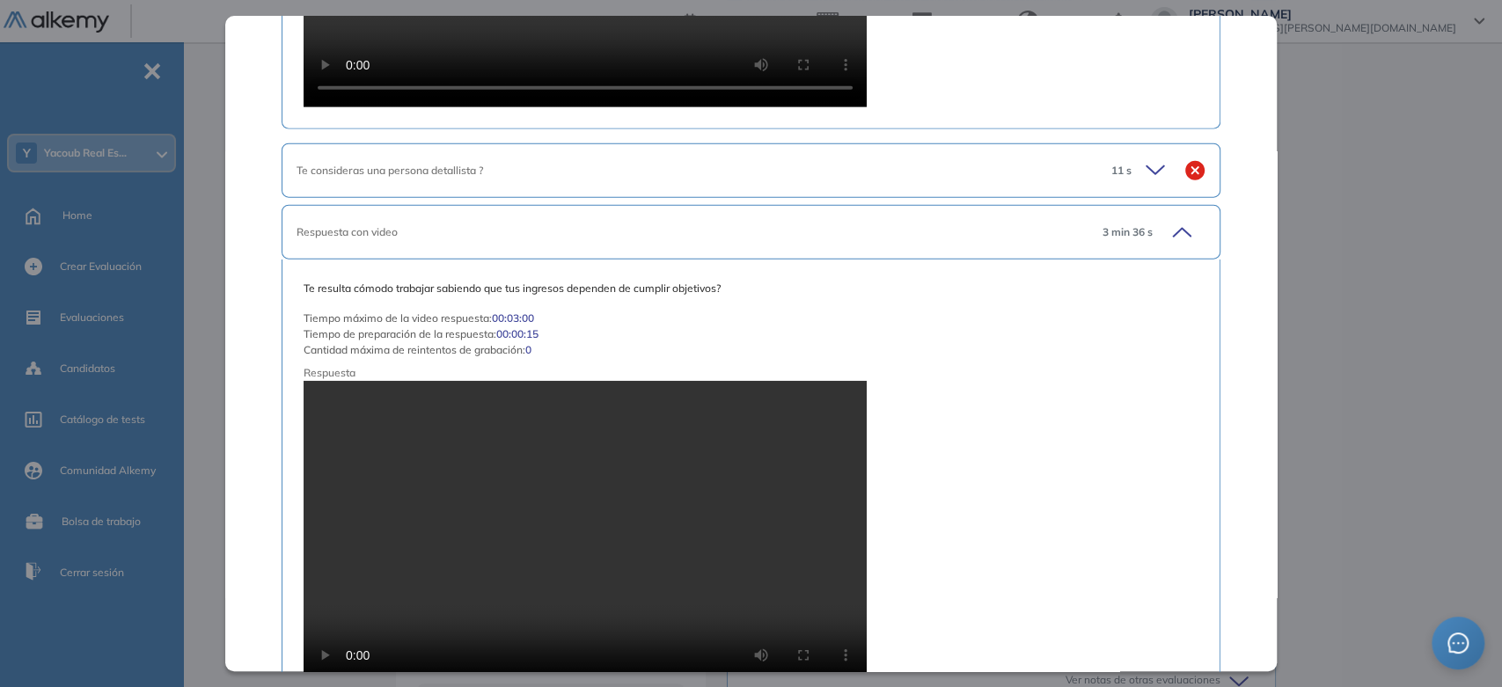
scroll to position [2957, 0]
